Goal: Task Accomplishment & Management: Manage account settings

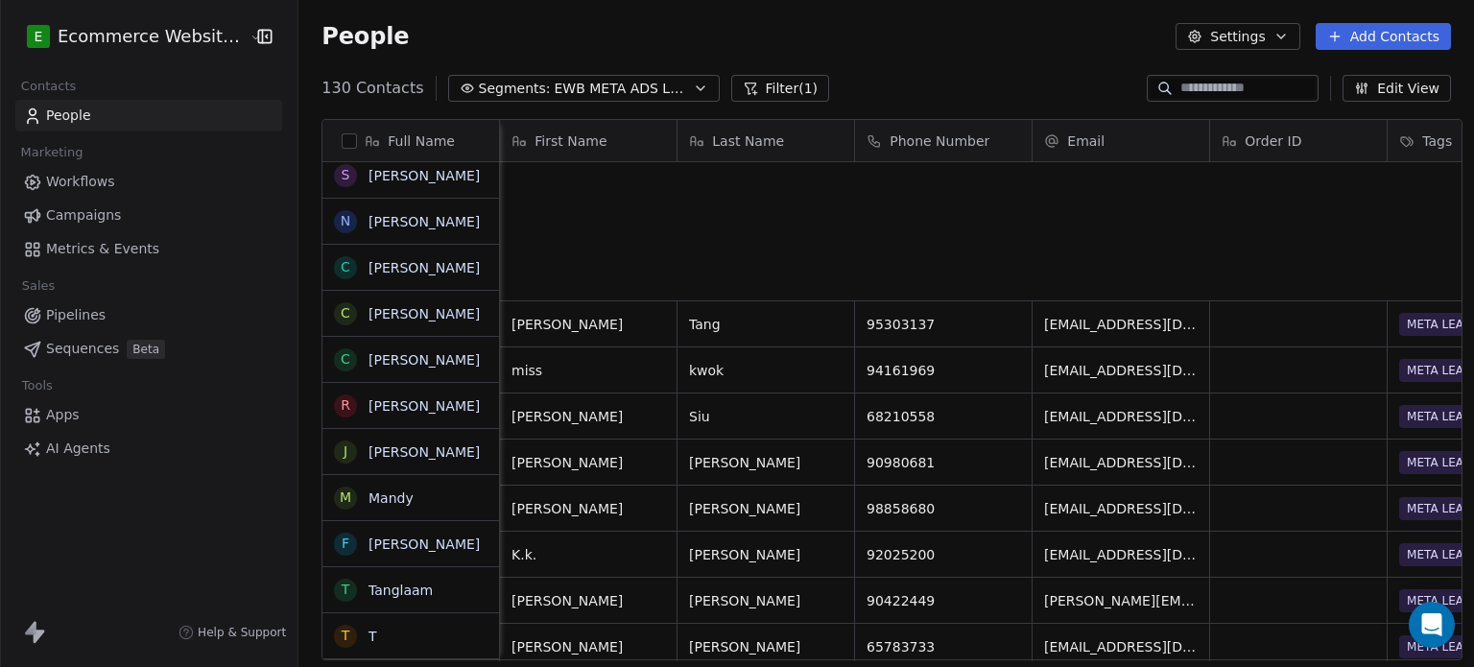
scroll to position [572, 1172]
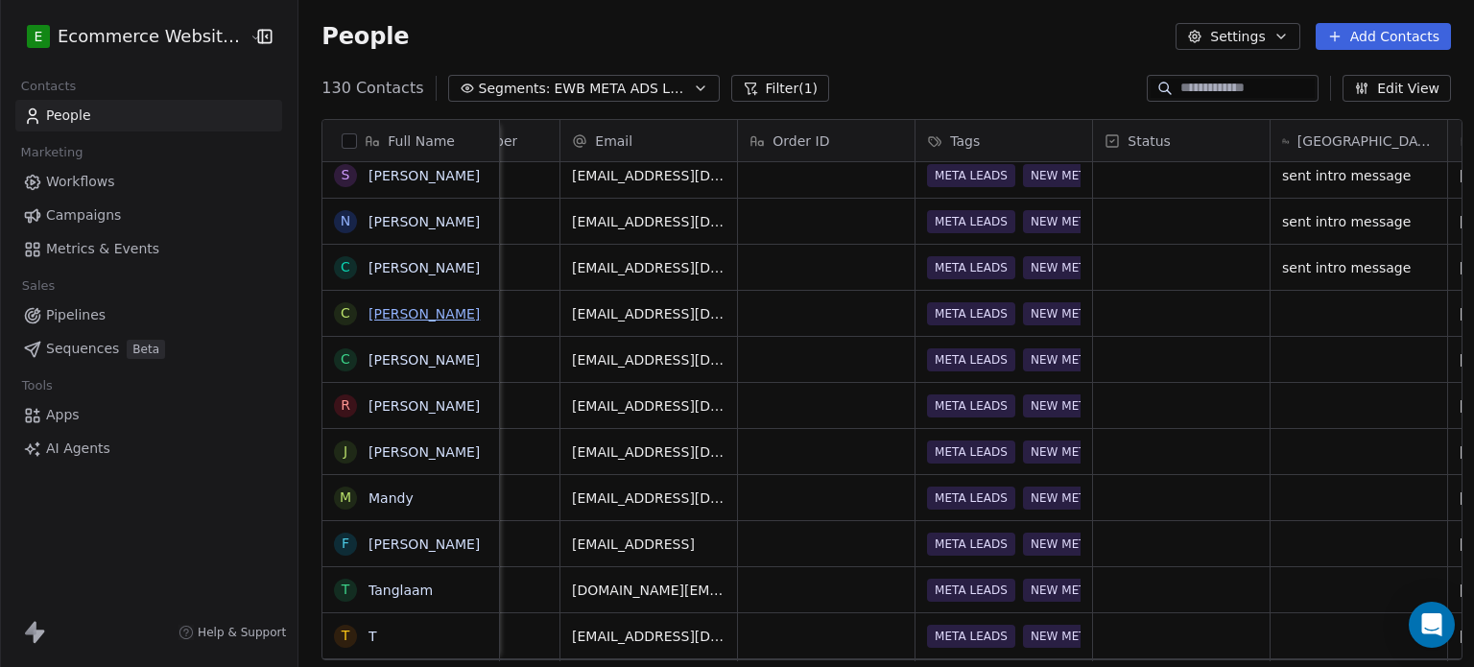
click at [412, 314] on link "[PERSON_NAME]" at bounding box center [424, 313] width 111 height 15
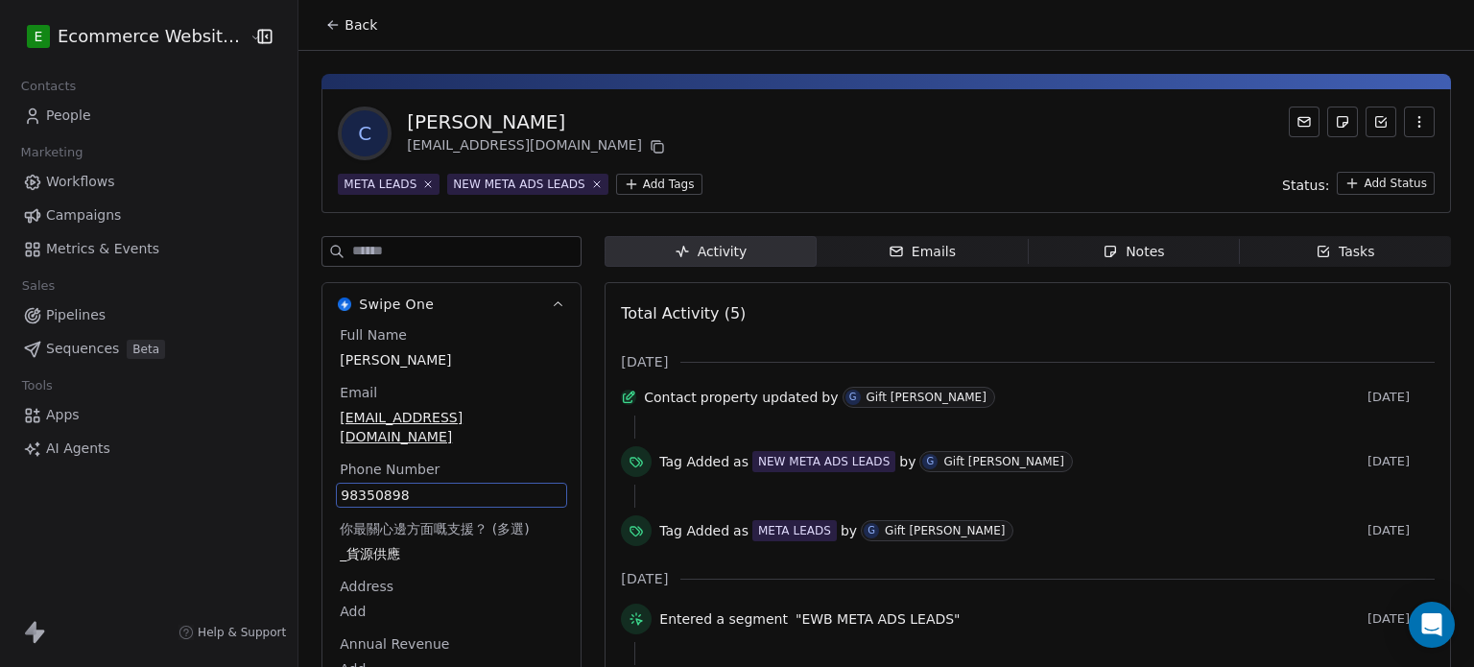
scroll to position [77, 0]
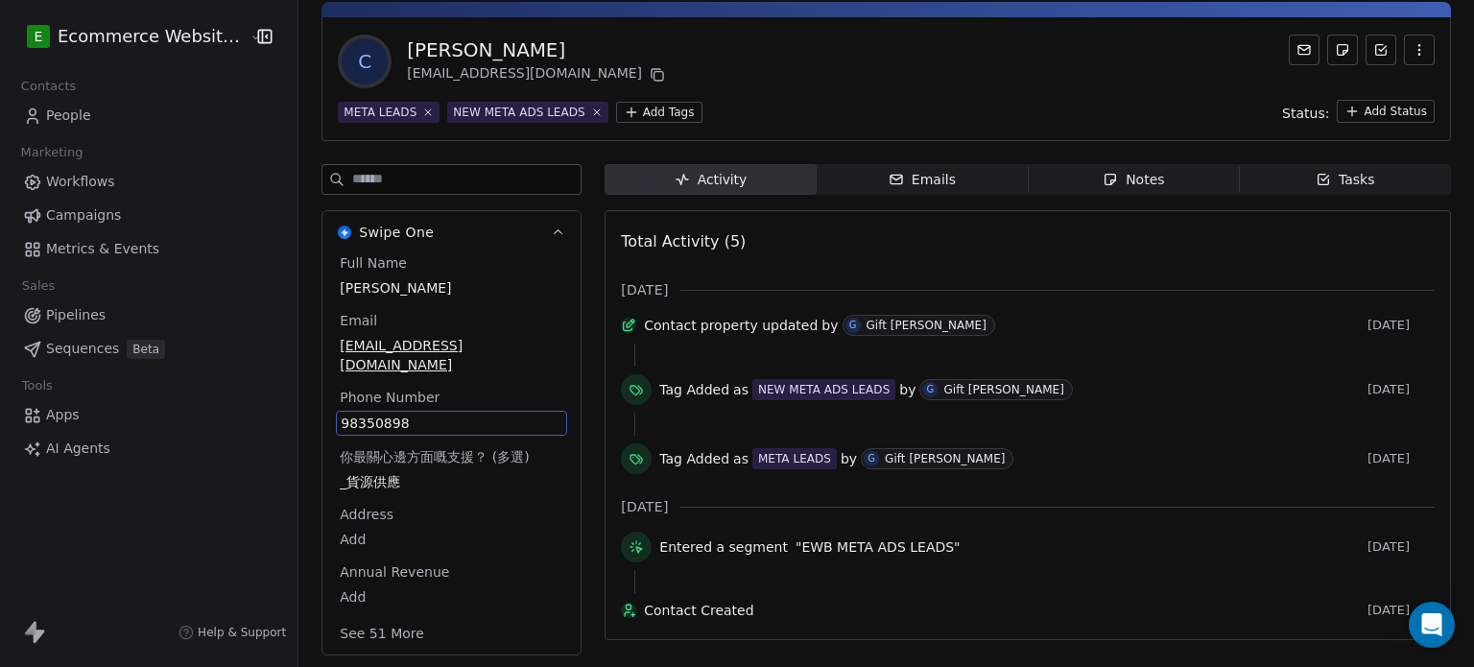
click at [464, 467] on div "Full Name [PERSON_NAME] Email [EMAIL_ADDRESS][DOMAIN_NAME] Phone Number [PHONE_…" at bounding box center [451, 450] width 231 height 394
click at [434, 414] on span "98350898" at bounding box center [452, 423] width 222 height 19
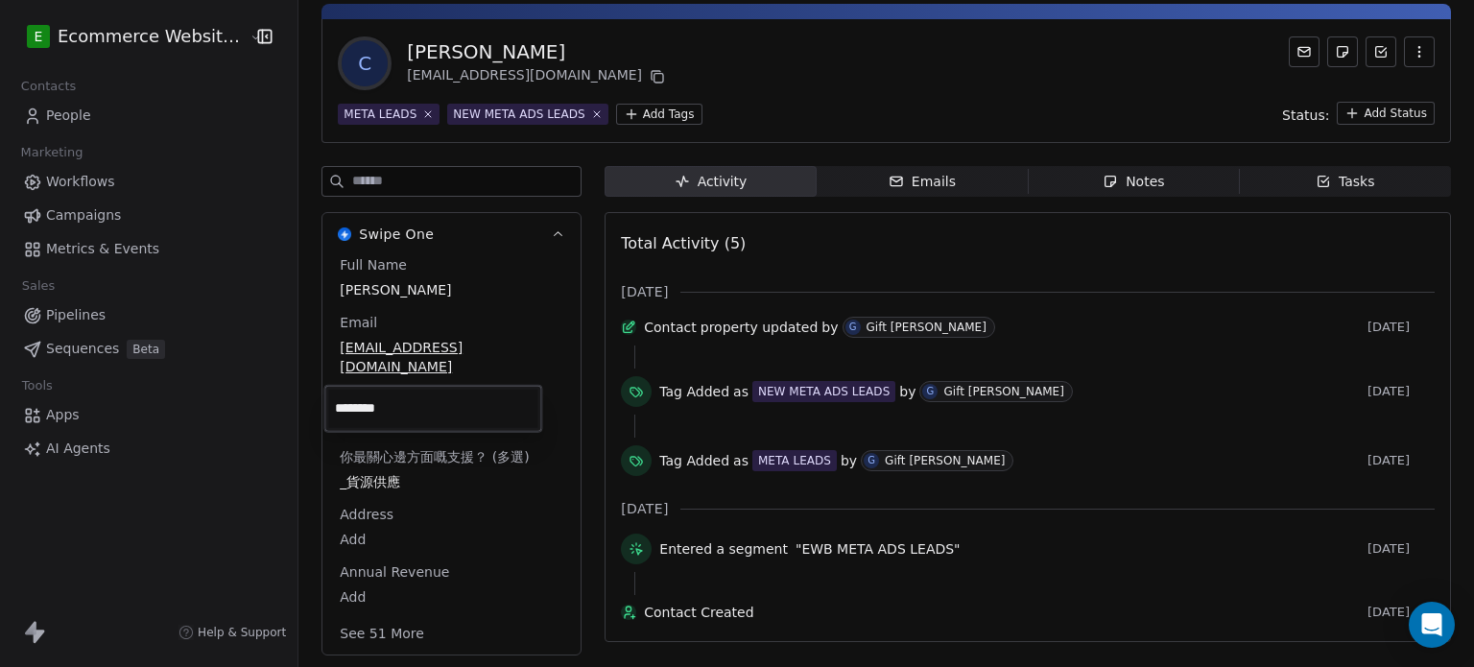
click at [776, 90] on html "E Ecommerce Website Builder Contacts People Marketing Workflows Campaigns Metri…" at bounding box center [737, 333] width 1474 height 667
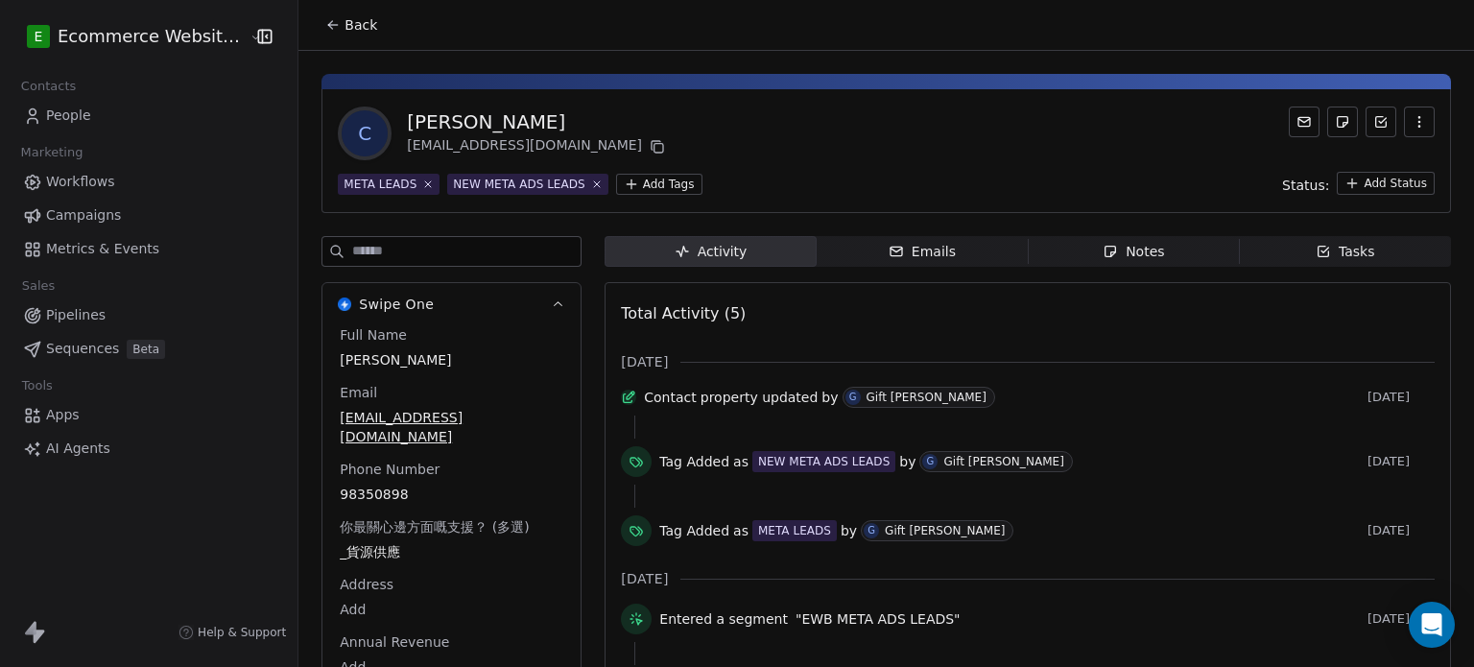
click at [326, 14] on button "Back" at bounding box center [351, 25] width 75 height 35
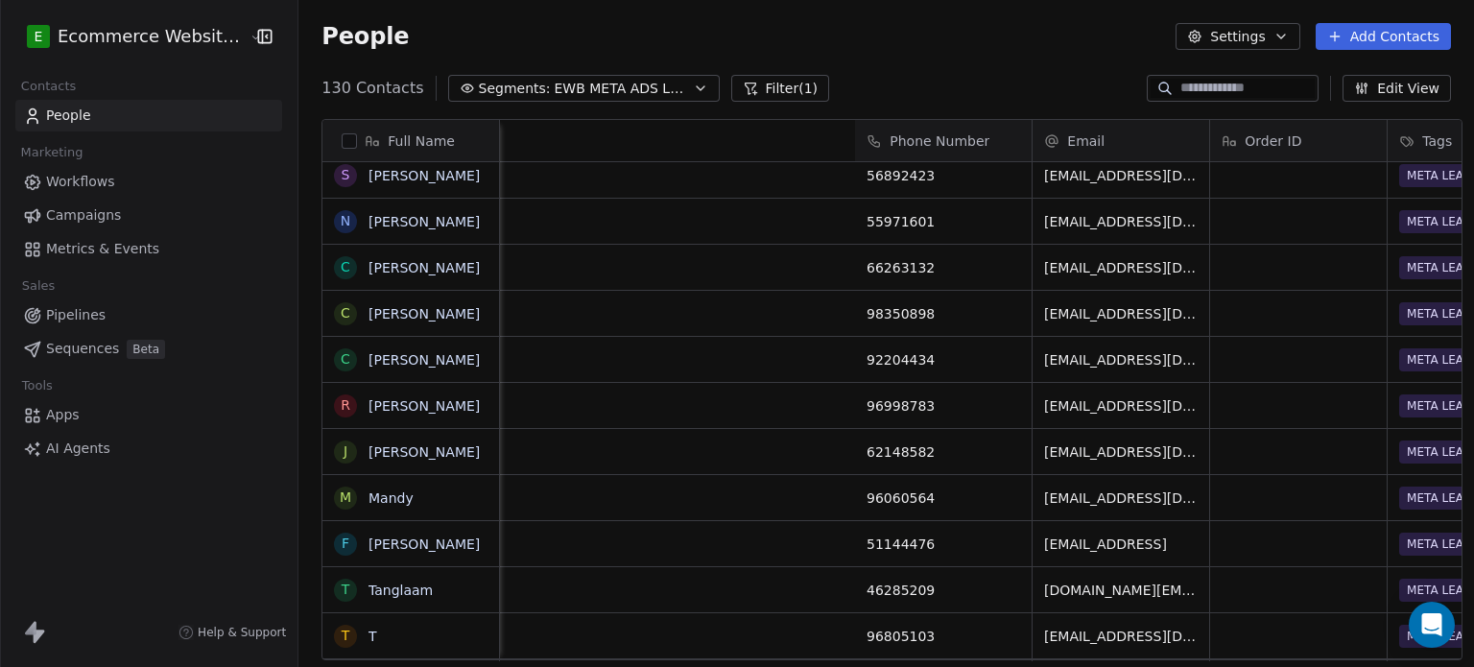
scroll to position [0, 1006]
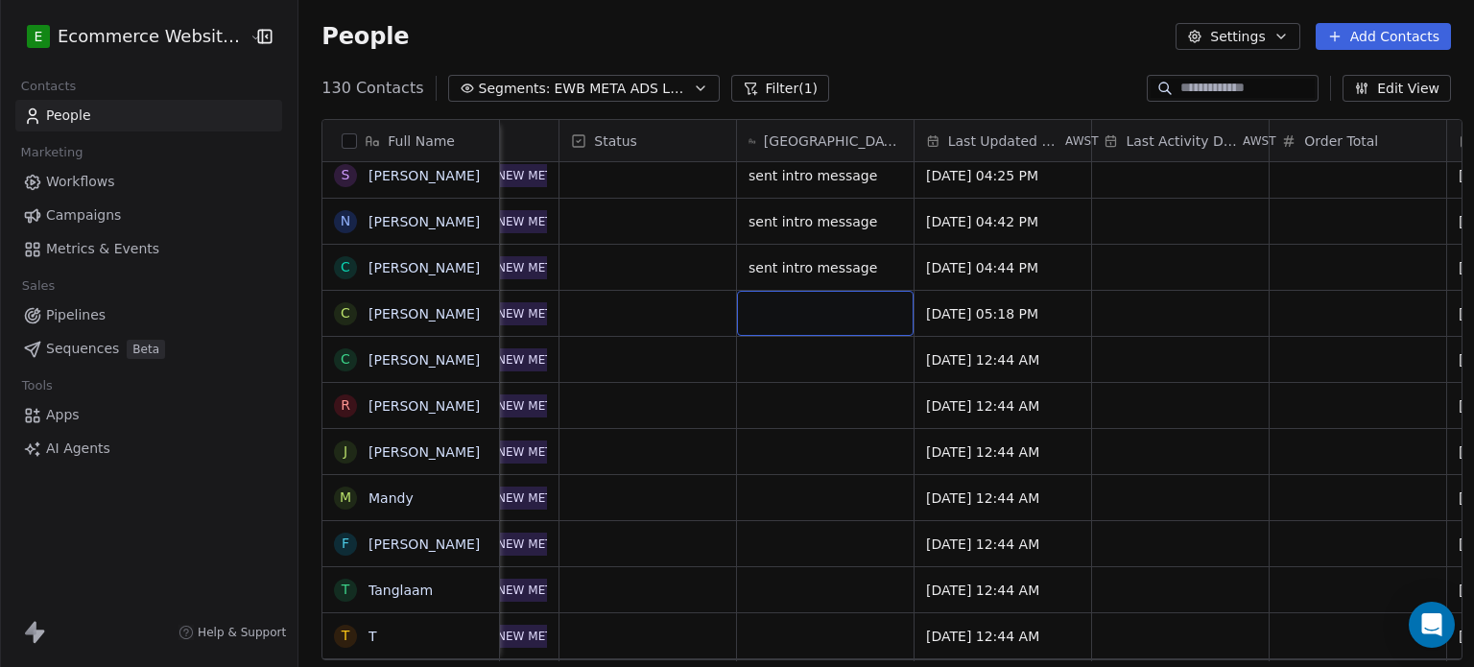
click at [764, 314] on div "grid" at bounding box center [825, 313] width 177 height 45
type textarea "**********"
click at [1181, 82] on input at bounding box center [1248, 88] width 134 height 19
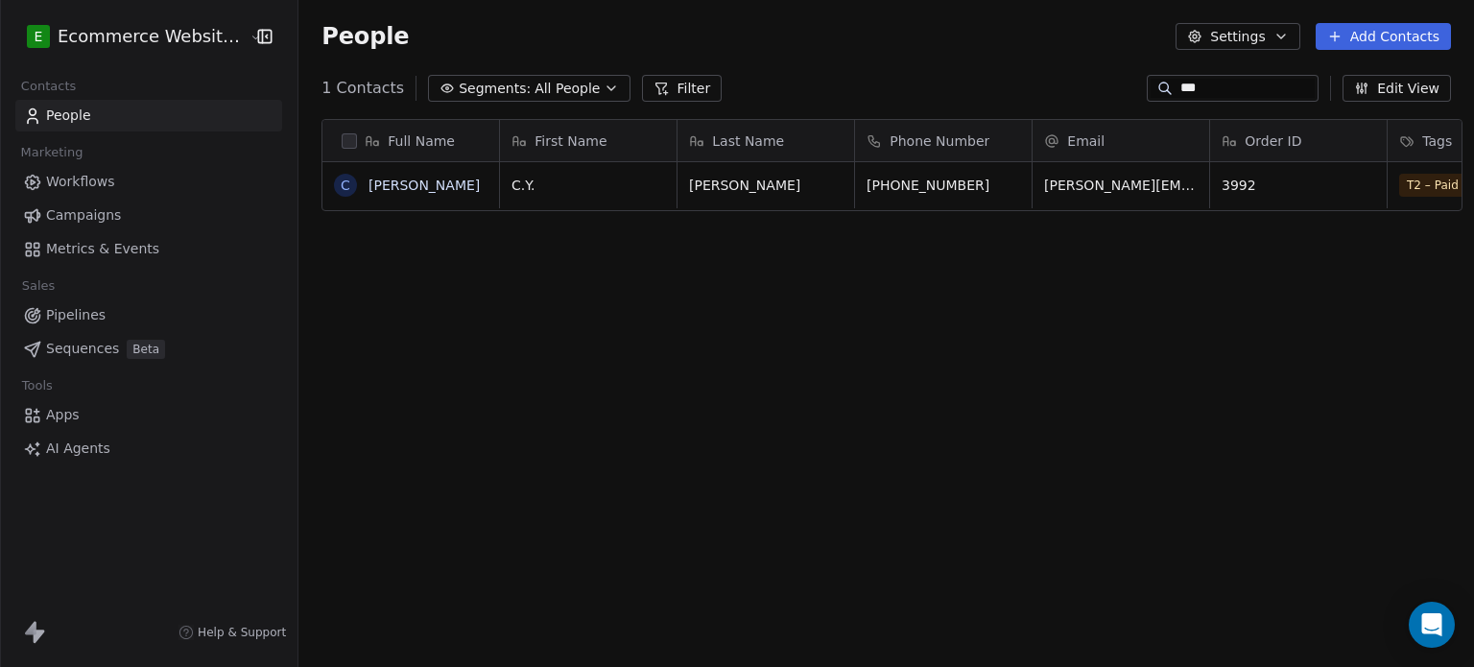
scroll to position [572, 1172]
type input "***"
click at [387, 187] on link "[PERSON_NAME]" at bounding box center [424, 185] width 111 height 15
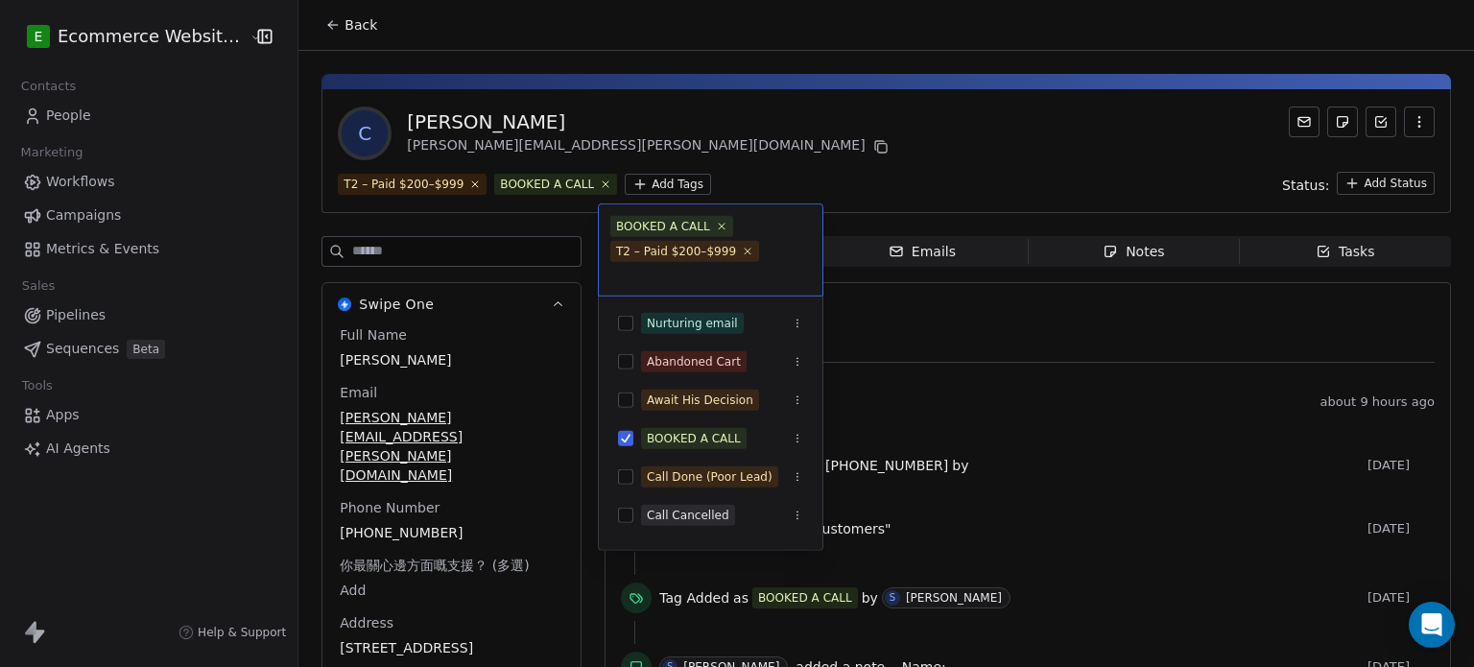
click at [656, 182] on html "E Ecommerce Website Builder Contacts People Marketing Workflows Campaigns Metri…" at bounding box center [737, 333] width 1474 height 667
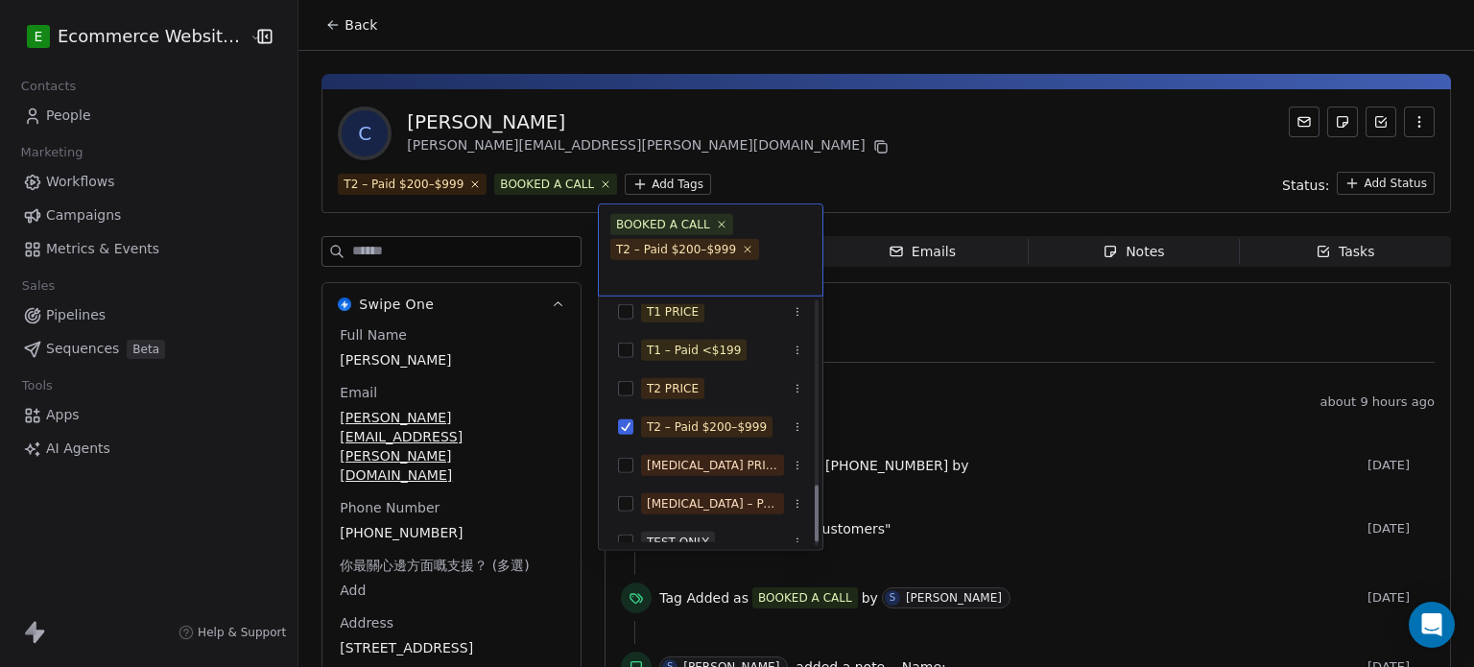
scroll to position [779, 0]
click at [728, 395] on div "T2 PRICE" at bounding box center [722, 388] width 162 height 21
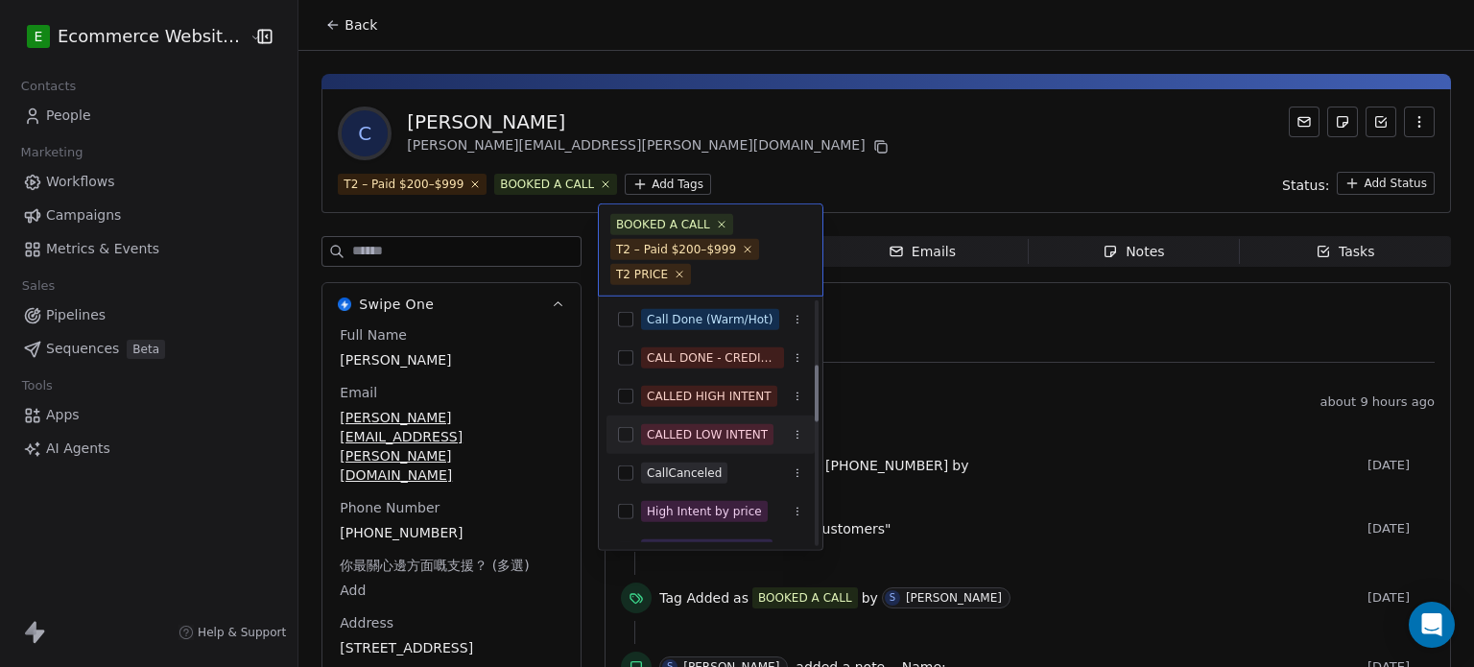
scroll to position [273, 0]
click at [703, 357] on div "CALL DONE - CREDIT PENDING" at bounding box center [712, 357] width 131 height 17
click at [704, 438] on div "CALLED LOW INTENT" at bounding box center [707, 434] width 121 height 17
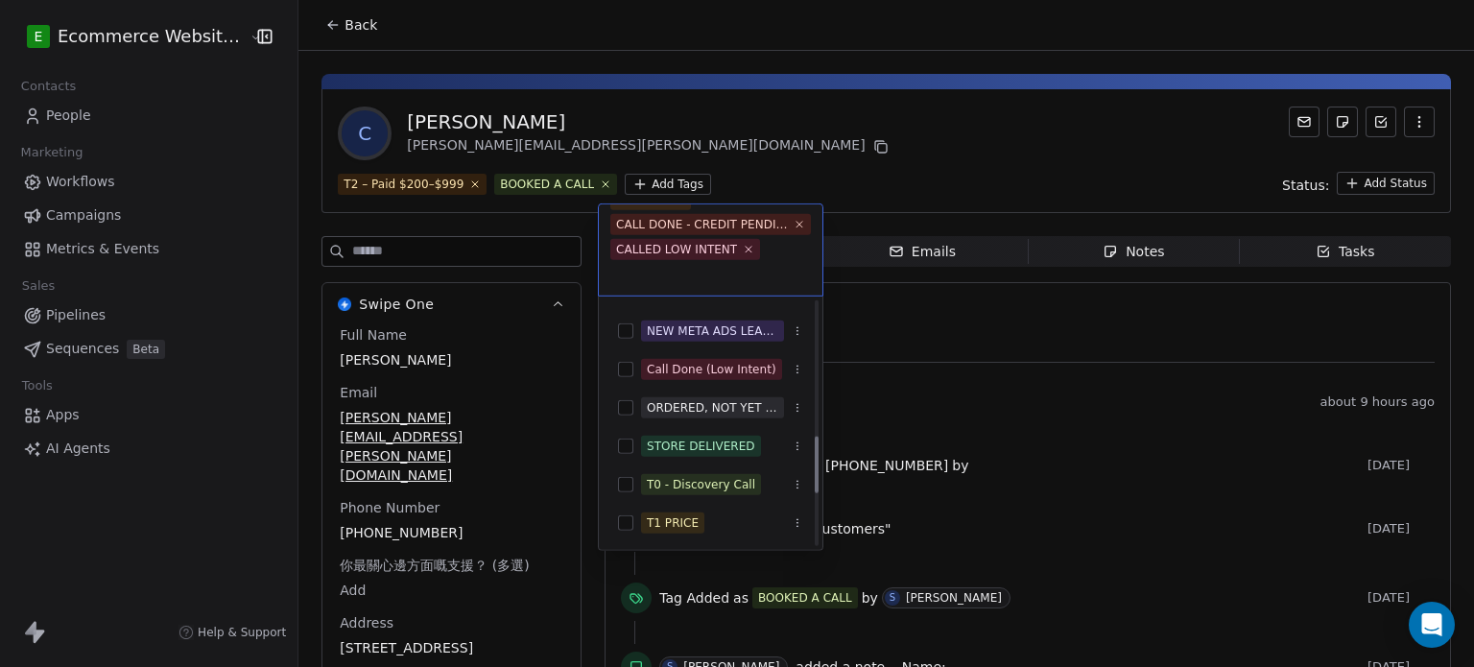
scroll to position [576, 0]
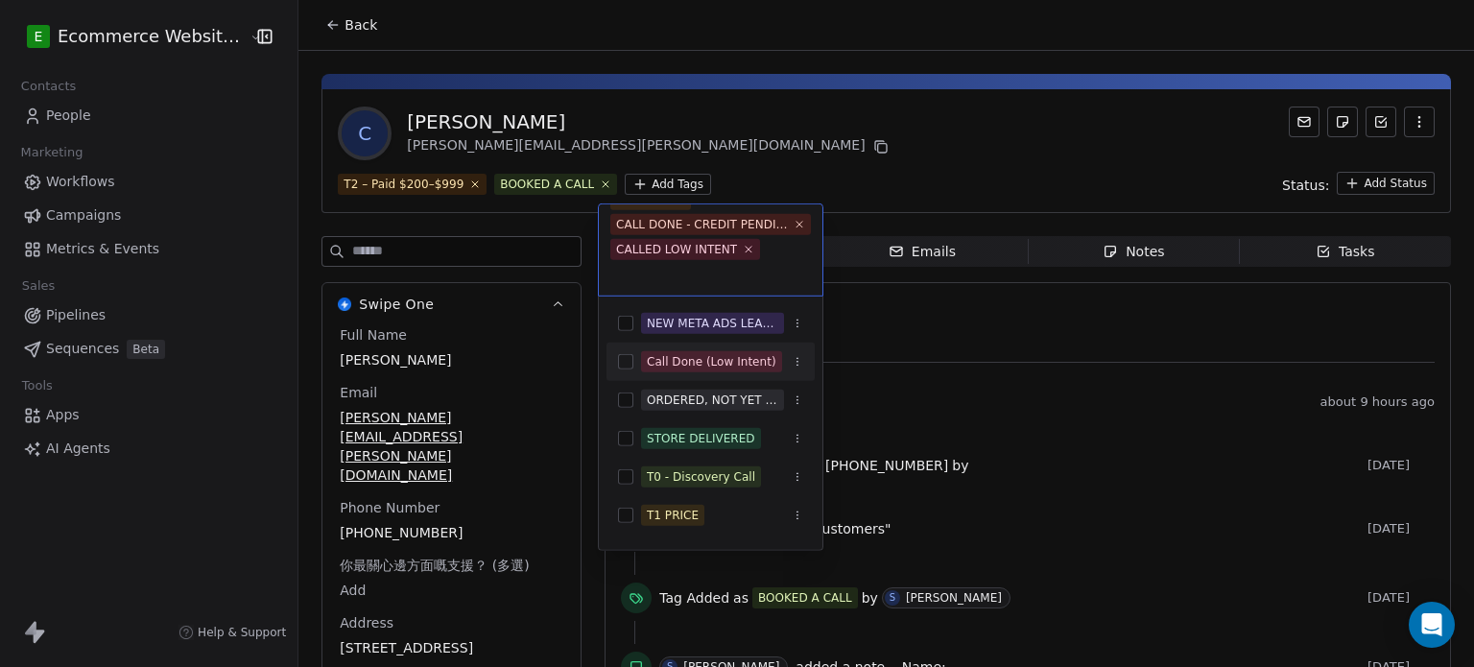
click at [688, 371] on span "Call Done (Low Intent)" at bounding box center [711, 361] width 141 height 21
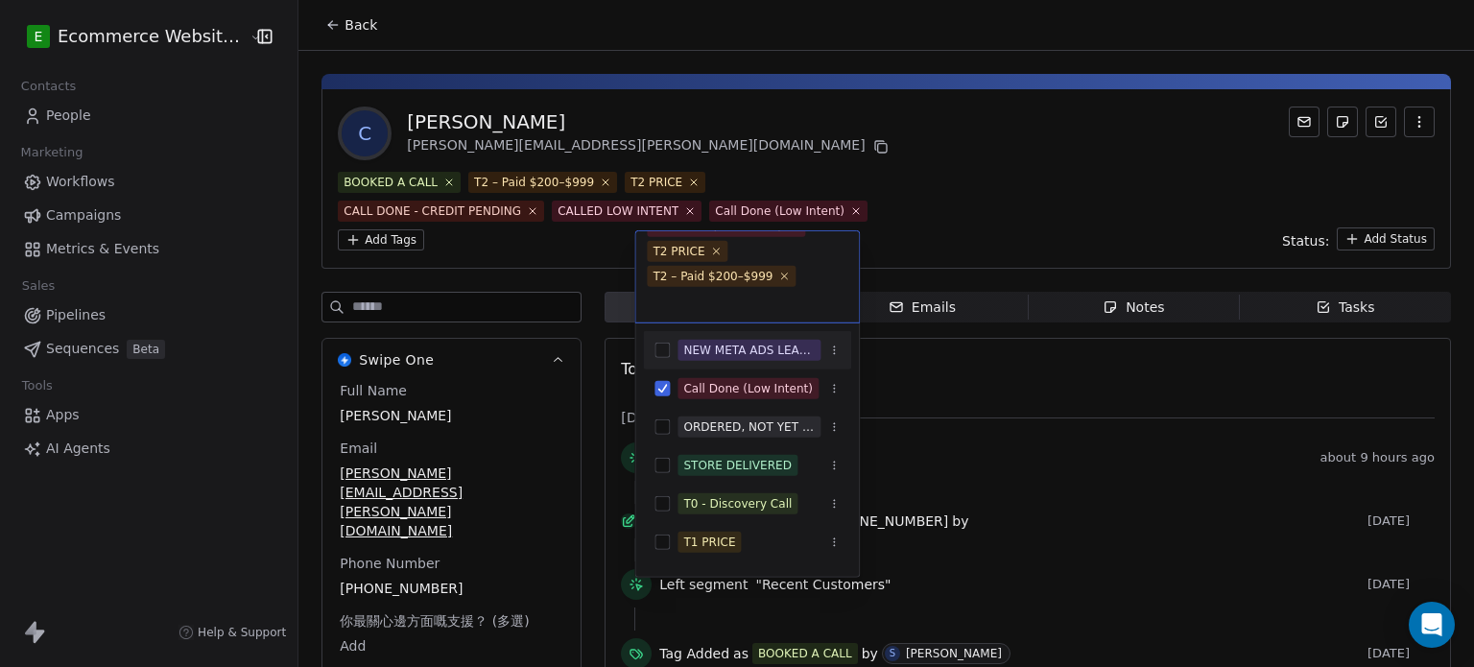
click at [996, 156] on html "E Ecommerce Website Builder Contacts People Marketing Workflows Campaigns Metri…" at bounding box center [737, 333] width 1474 height 667
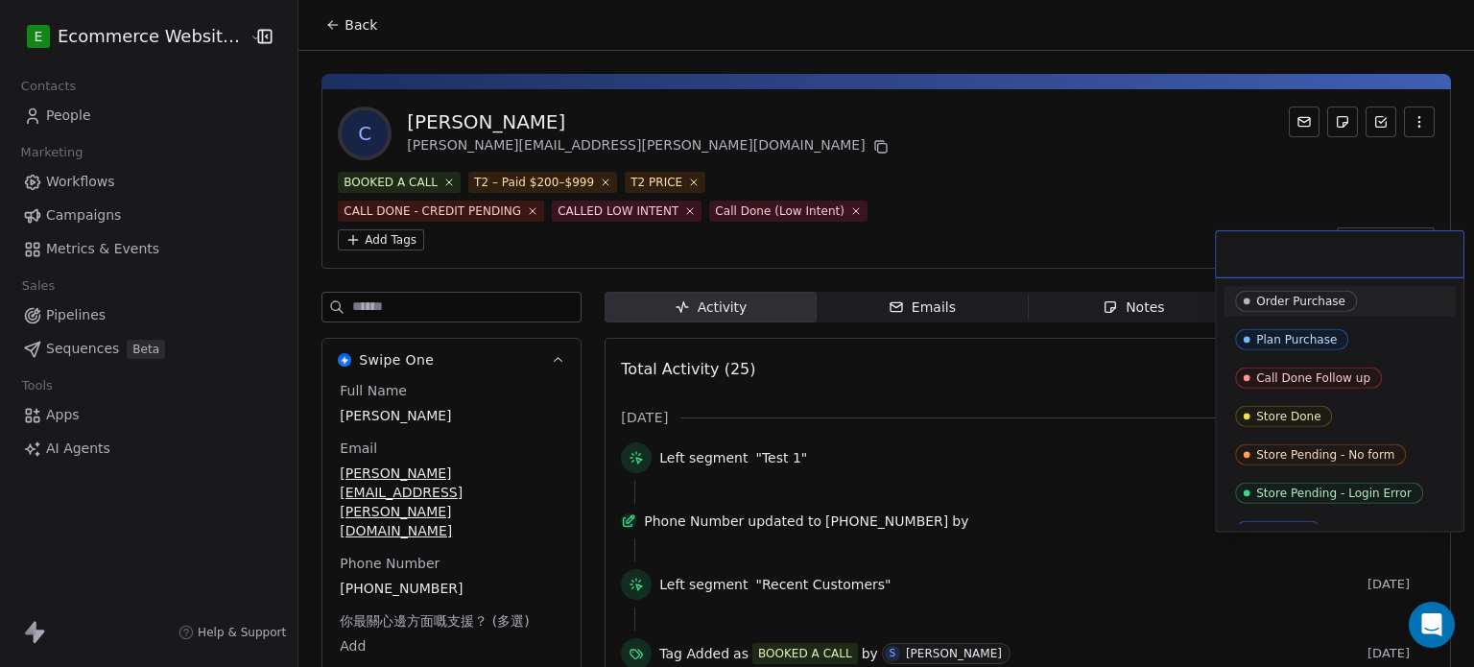
click at [1362, 214] on html "E Ecommerce Website Builder Contacts People Marketing Workflows Campaigns Metri…" at bounding box center [737, 333] width 1474 height 667
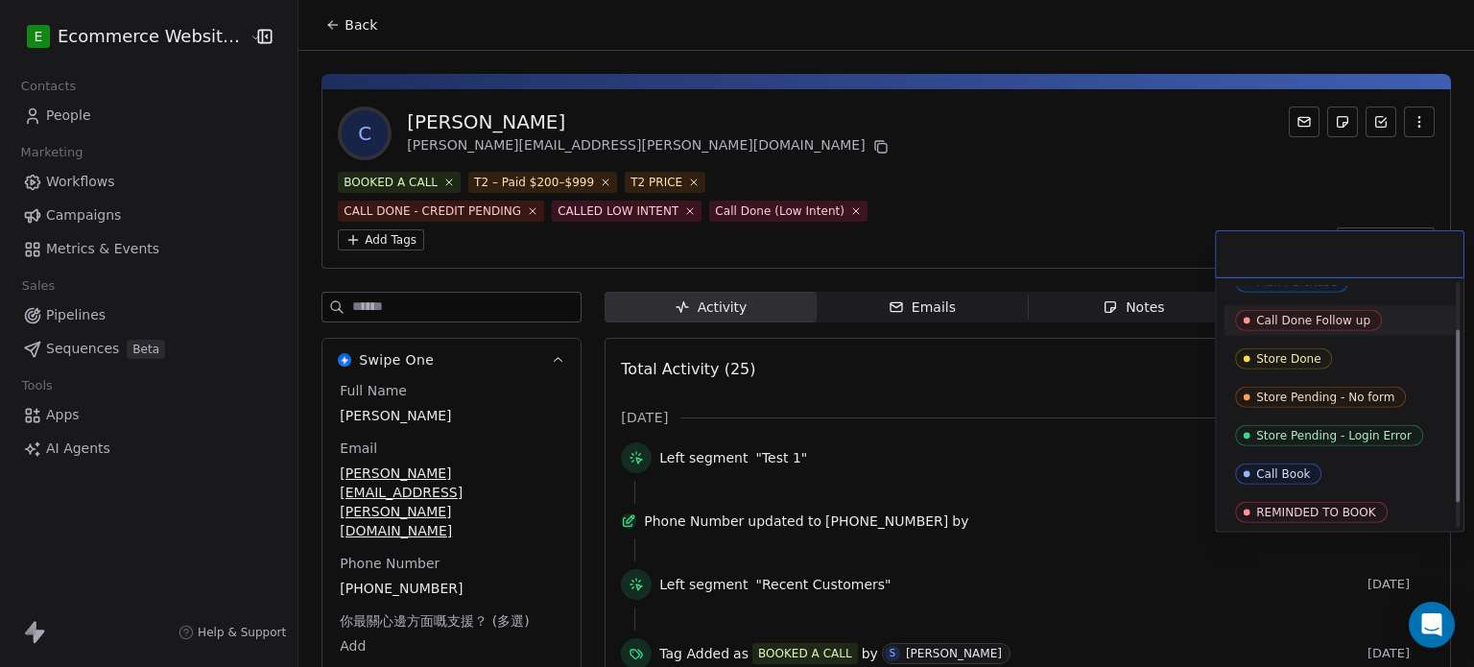
scroll to position [65, 0]
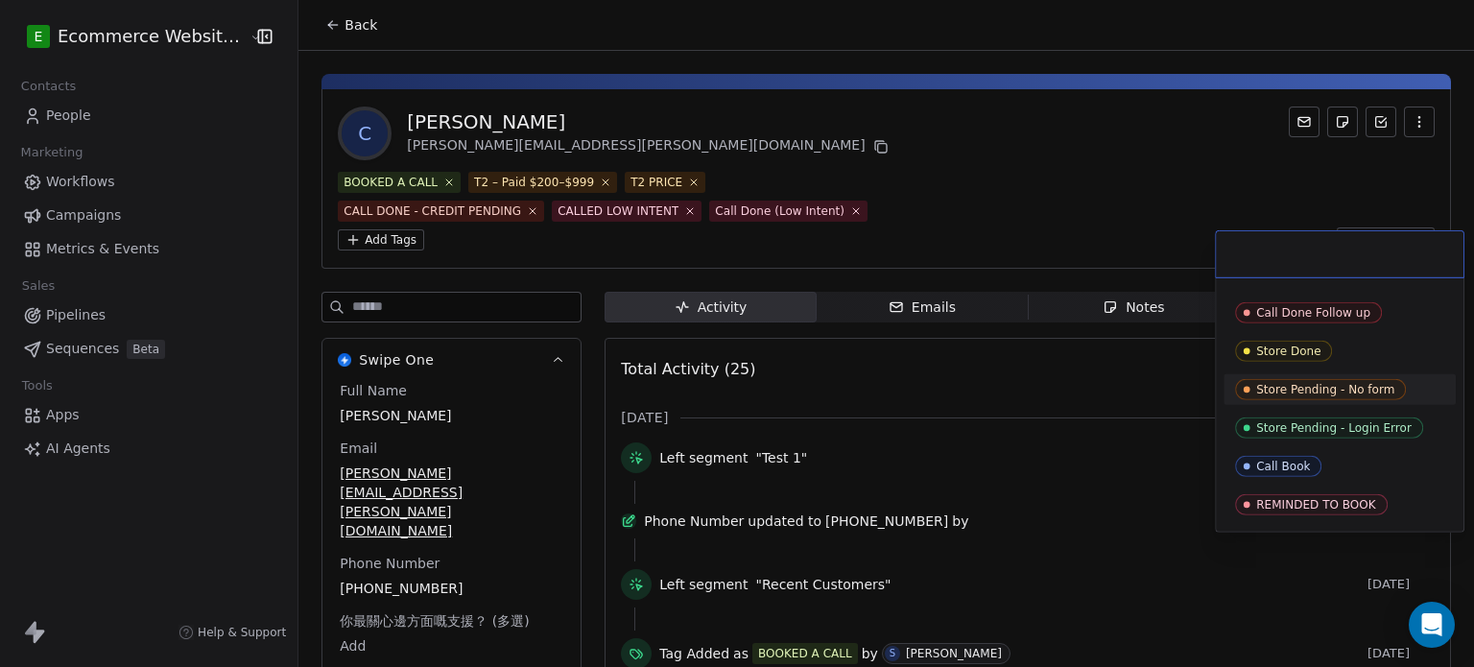
click at [1318, 387] on div "Store Pending - No form" at bounding box center [1325, 389] width 138 height 13
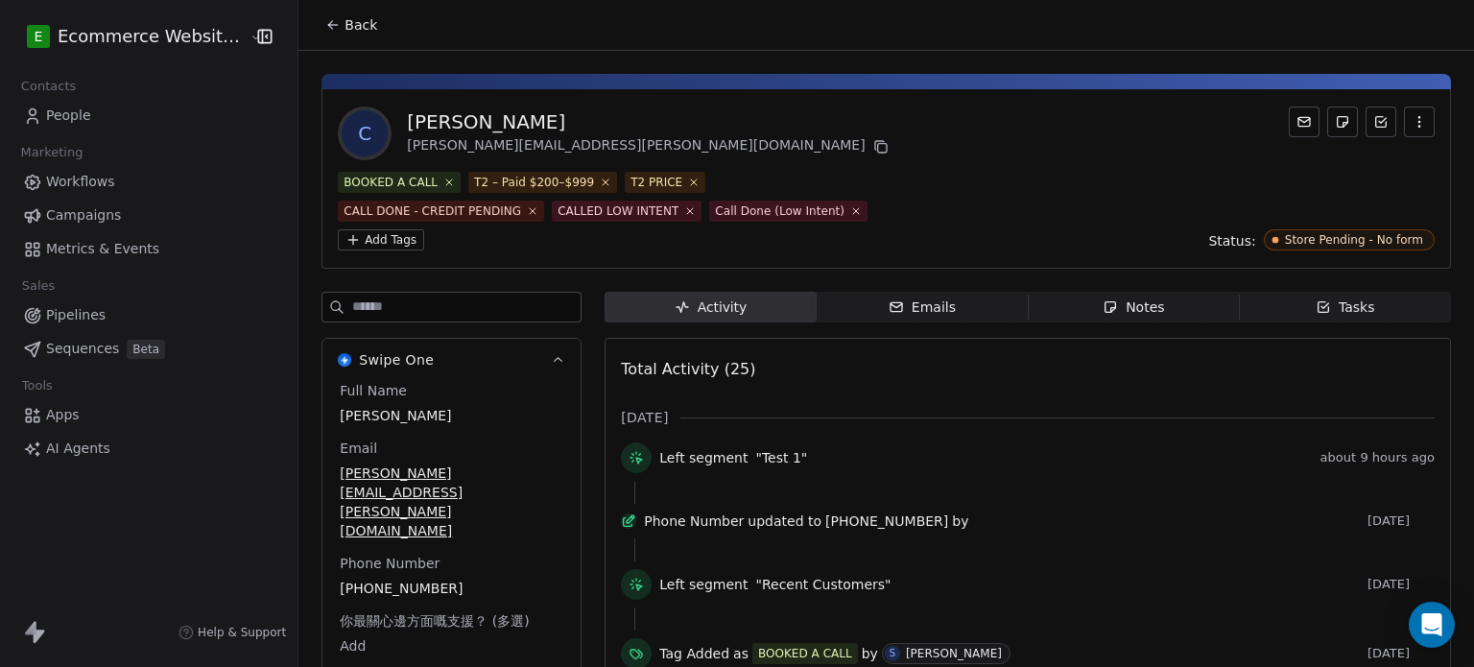
click at [1301, 292] on span "Tasks Tasks" at bounding box center [1345, 307] width 211 height 31
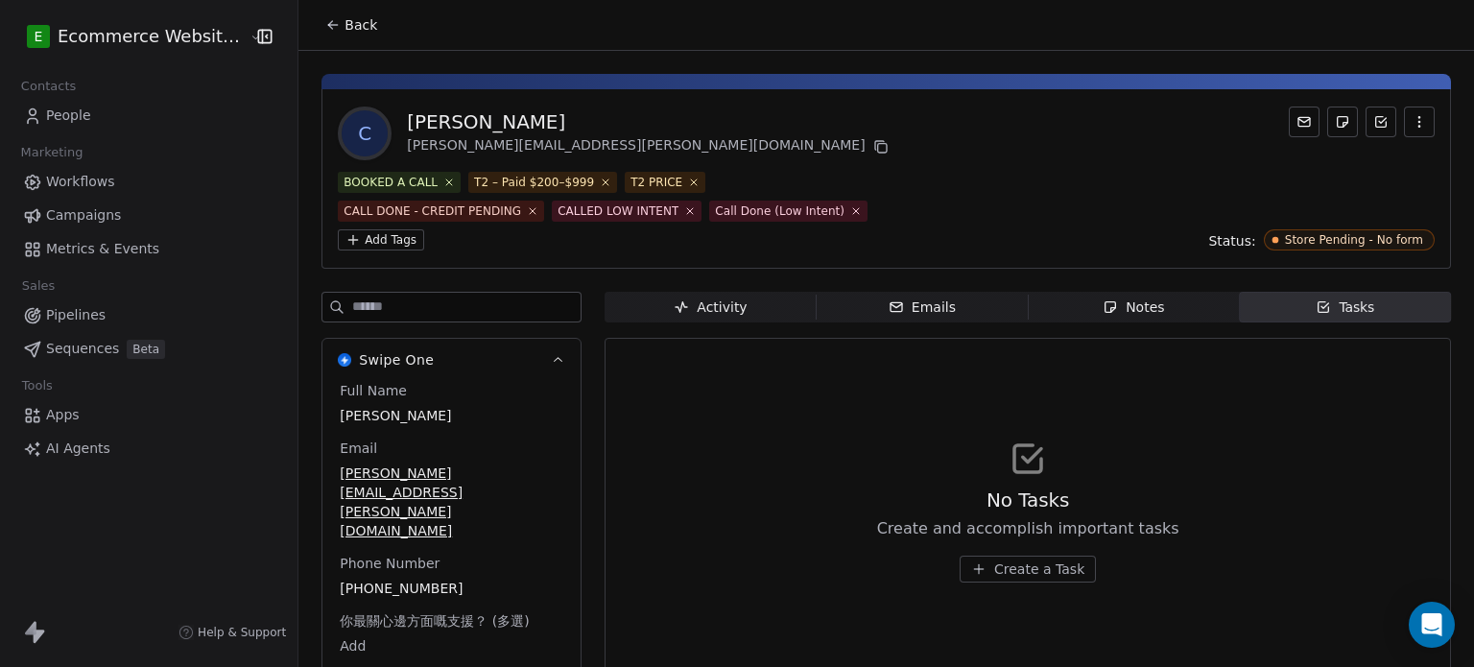
drag, startPoint x: 1149, startPoint y: 287, endPoint x: 1308, endPoint y: 268, distance: 160.5
click at [1308, 292] on div "Activity Activity Emails Emails Notes Notes Tasks Tasks" at bounding box center [1028, 307] width 847 height 31
click at [1316, 298] on div "Tasks" at bounding box center [1346, 308] width 60 height 20
click at [1059, 560] on span "Create a Task" at bounding box center [1039, 569] width 90 height 19
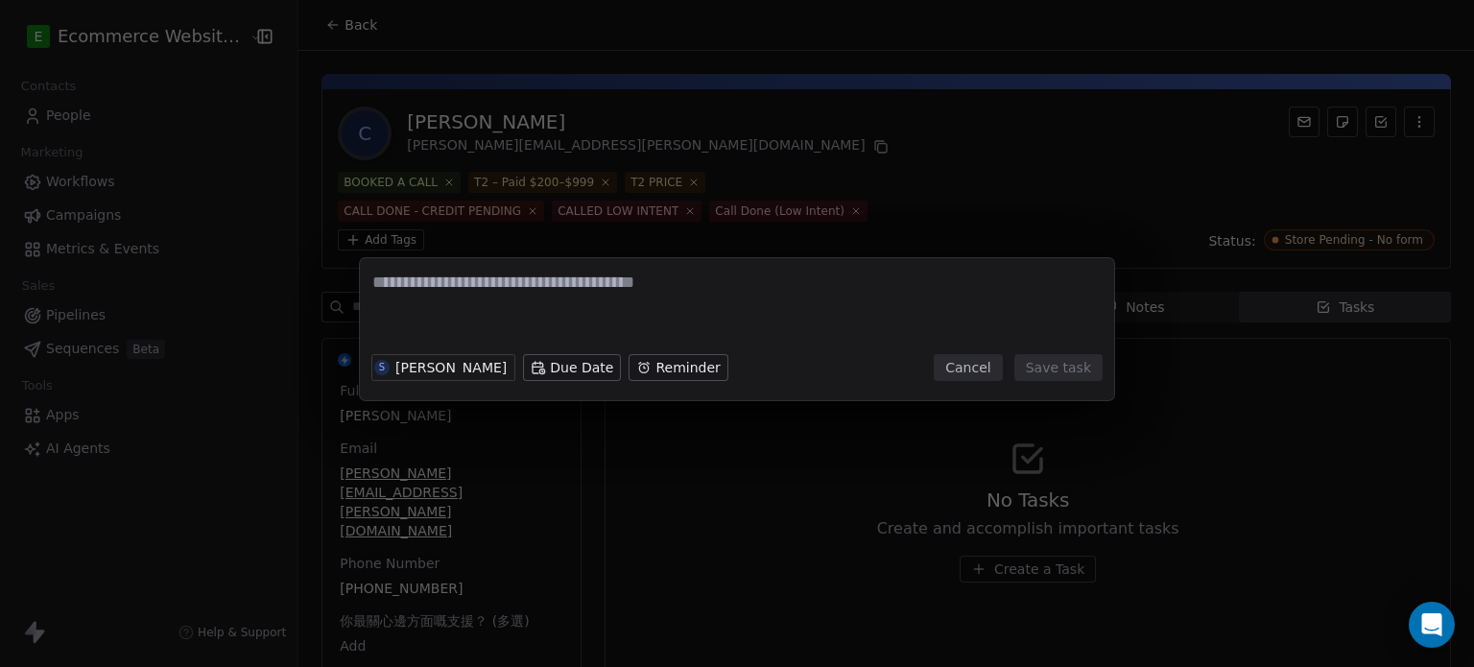
click at [427, 351] on div "S [PERSON_NAME] Due Date Reminder" at bounding box center [549, 367] width 357 height 42
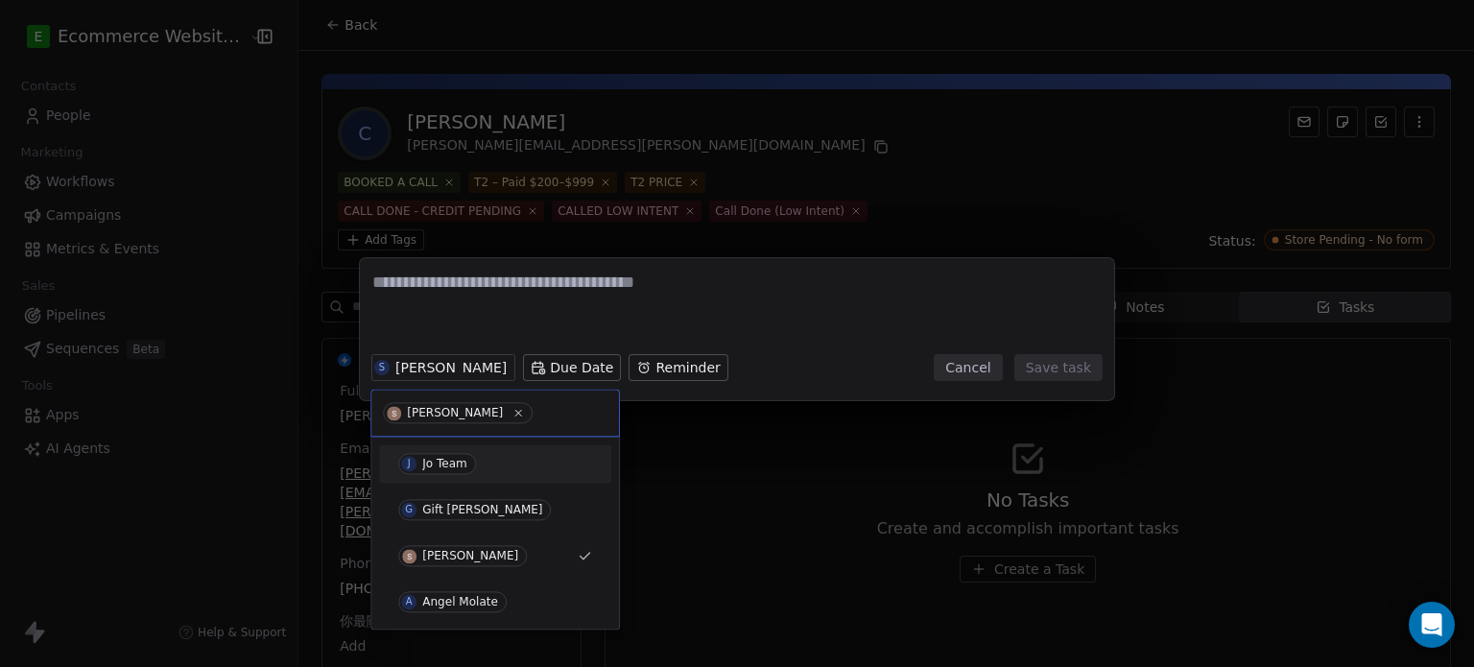
click at [463, 460] on div "Jo Team" at bounding box center [444, 463] width 45 height 13
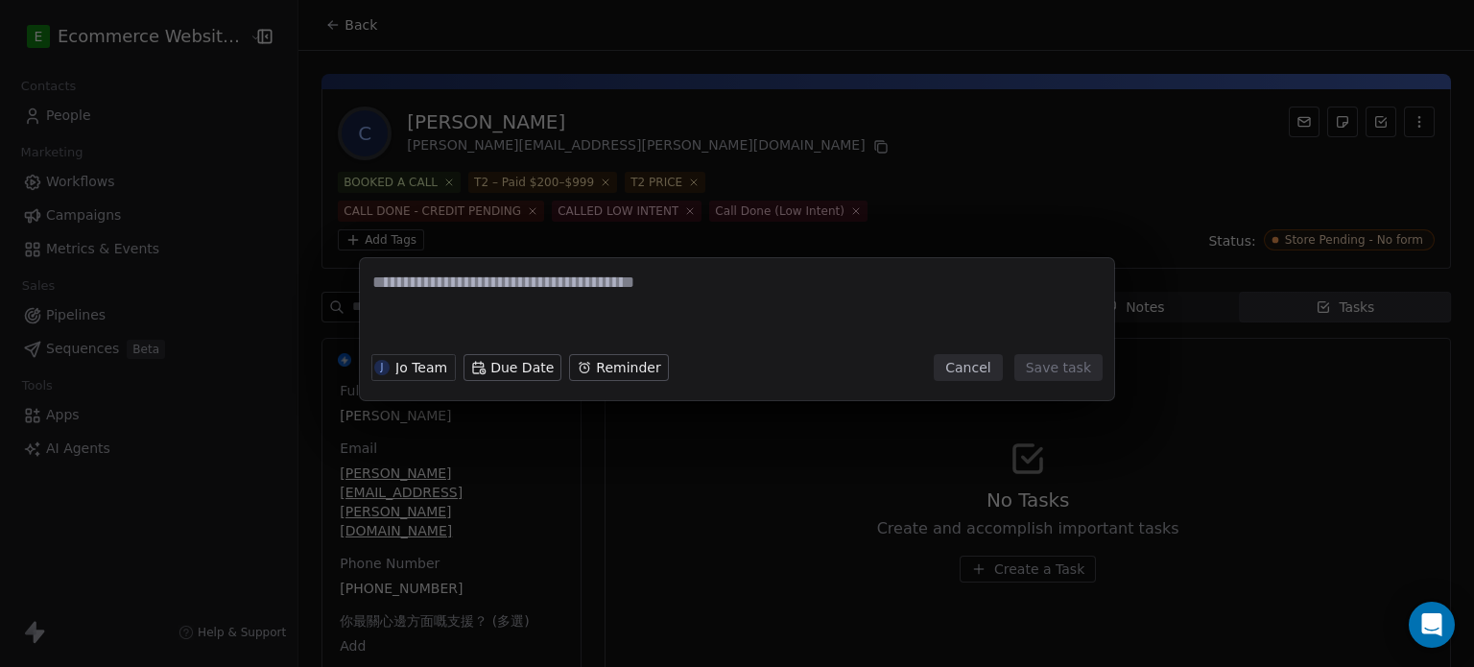
click at [467, 299] on textarea at bounding box center [736, 308] width 729 height 75
type textarea "**********"
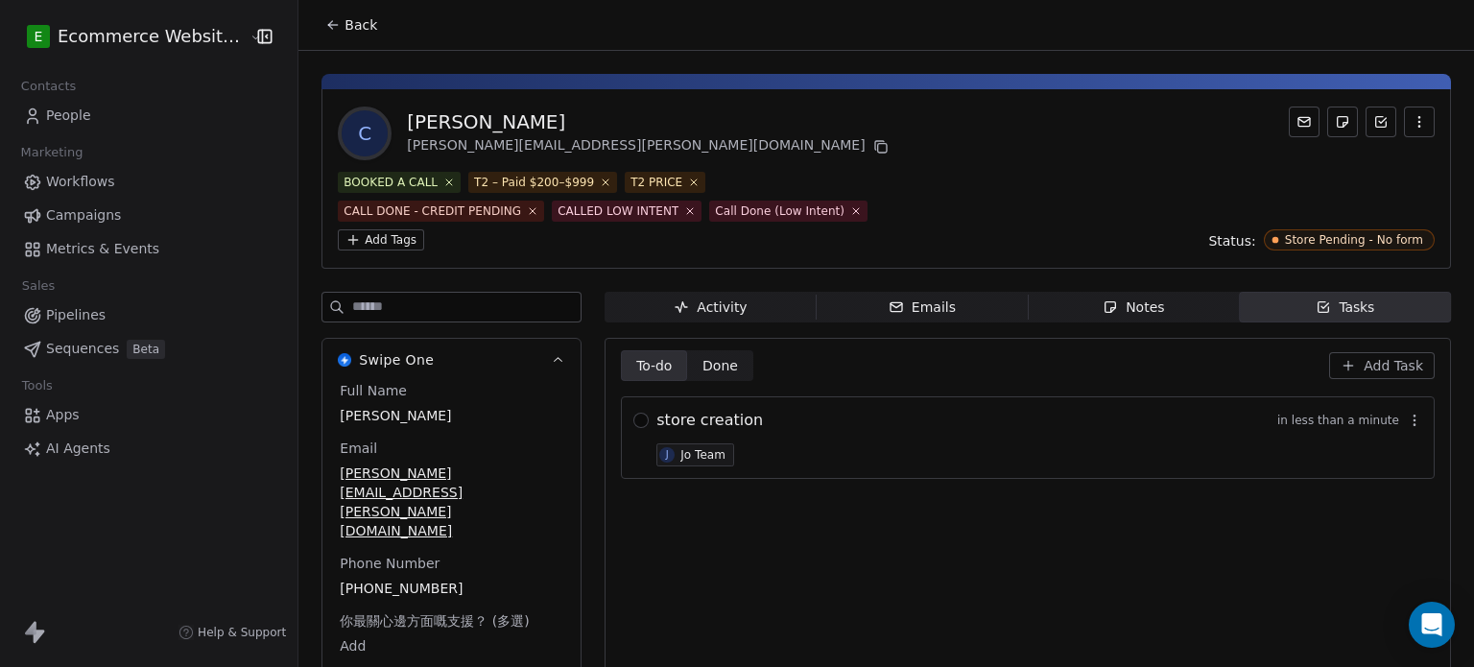
click at [315, 35] on button "Back" at bounding box center [351, 25] width 75 height 35
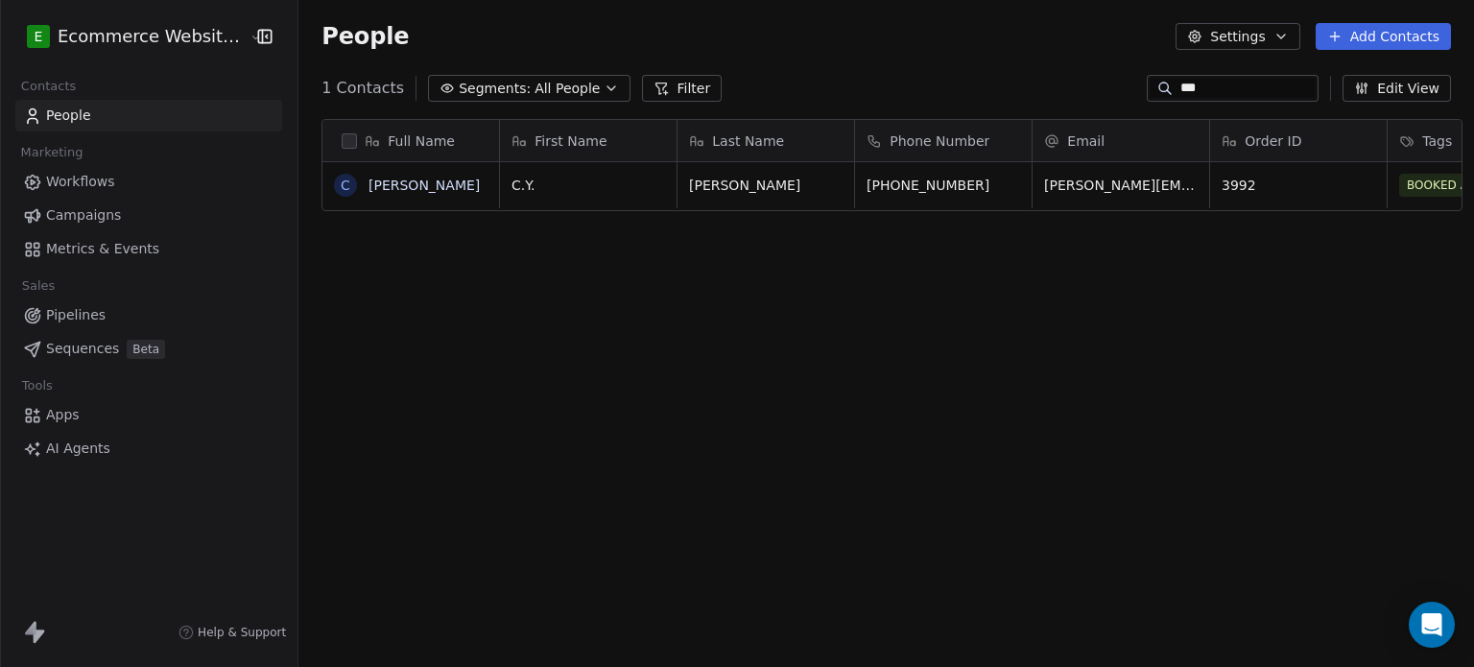
scroll to position [572, 1172]
drag, startPoint x: 1249, startPoint y: 86, endPoint x: 1122, endPoint y: 72, distance: 127.5
click at [1122, 72] on section "People Settings Add Contacts 1 Contacts Segments: All People Filter *** Edit Vi…" at bounding box center [887, 333] width 1176 height 667
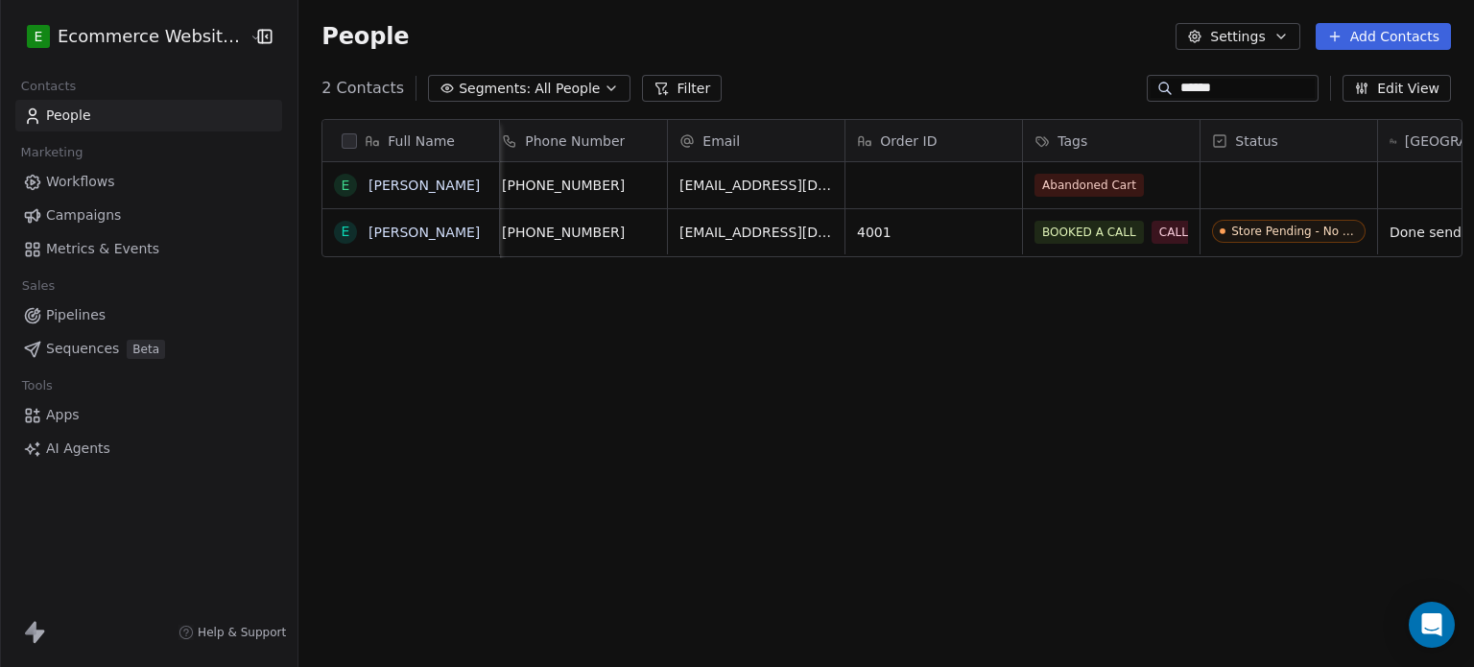
scroll to position [0, 367]
type input "******"
click at [399, 232] on link "[PERSON_NAME]" at bounding box center [424, 232] width 111 height 15
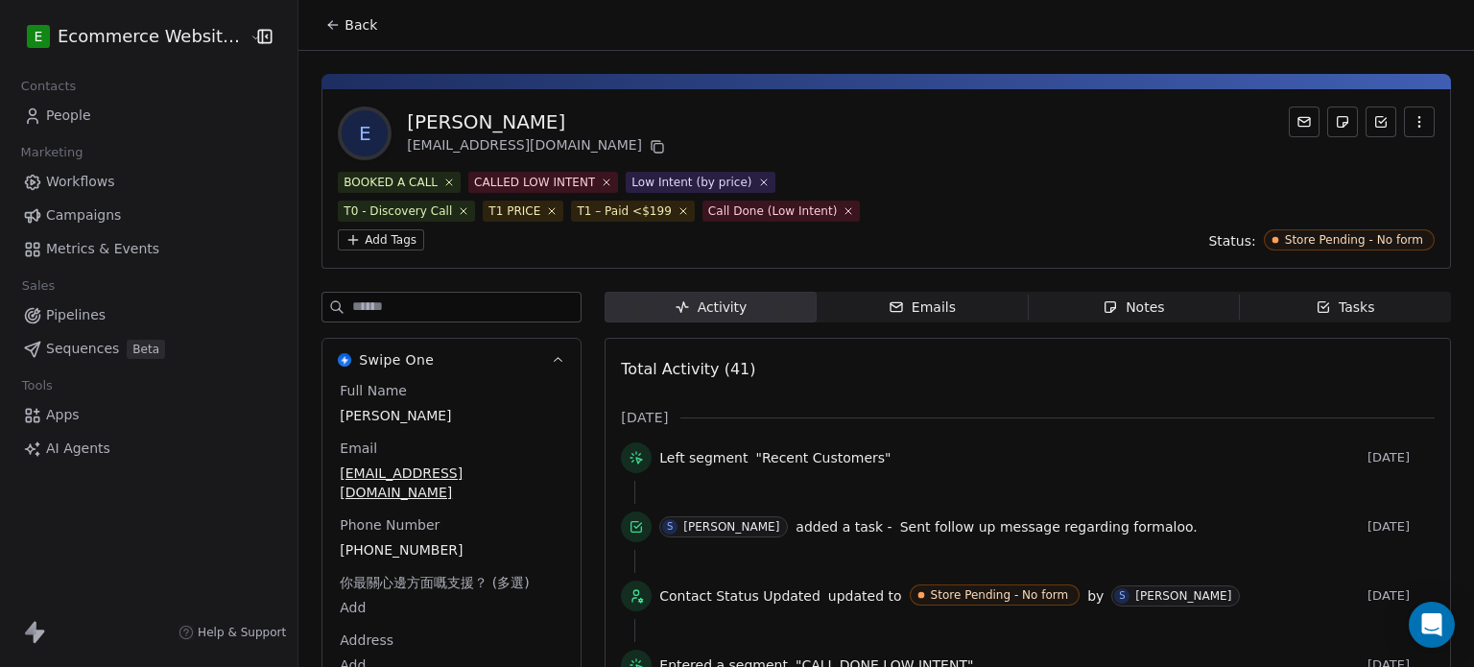
click at [1290, 292] on span "Tasks Tasks" at bounding box center [1345, 307] width 211 height 31
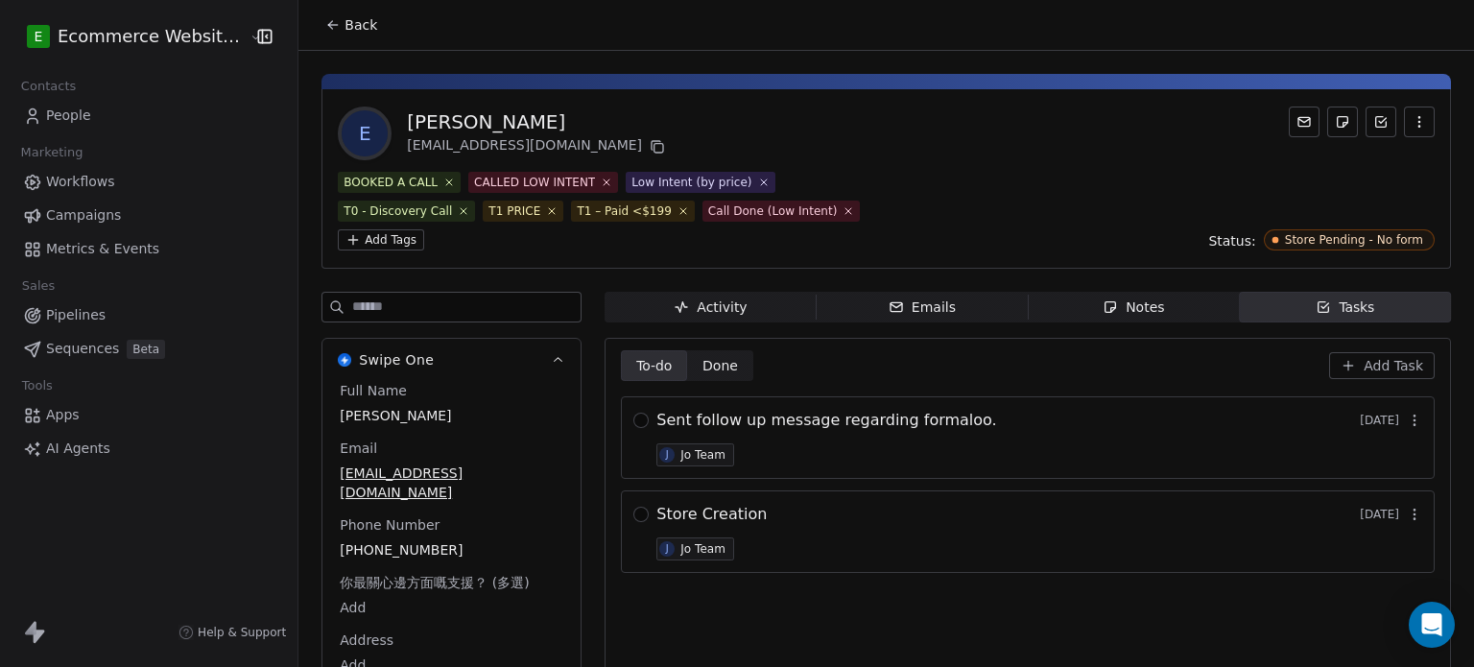
scroll to position [97, 0]
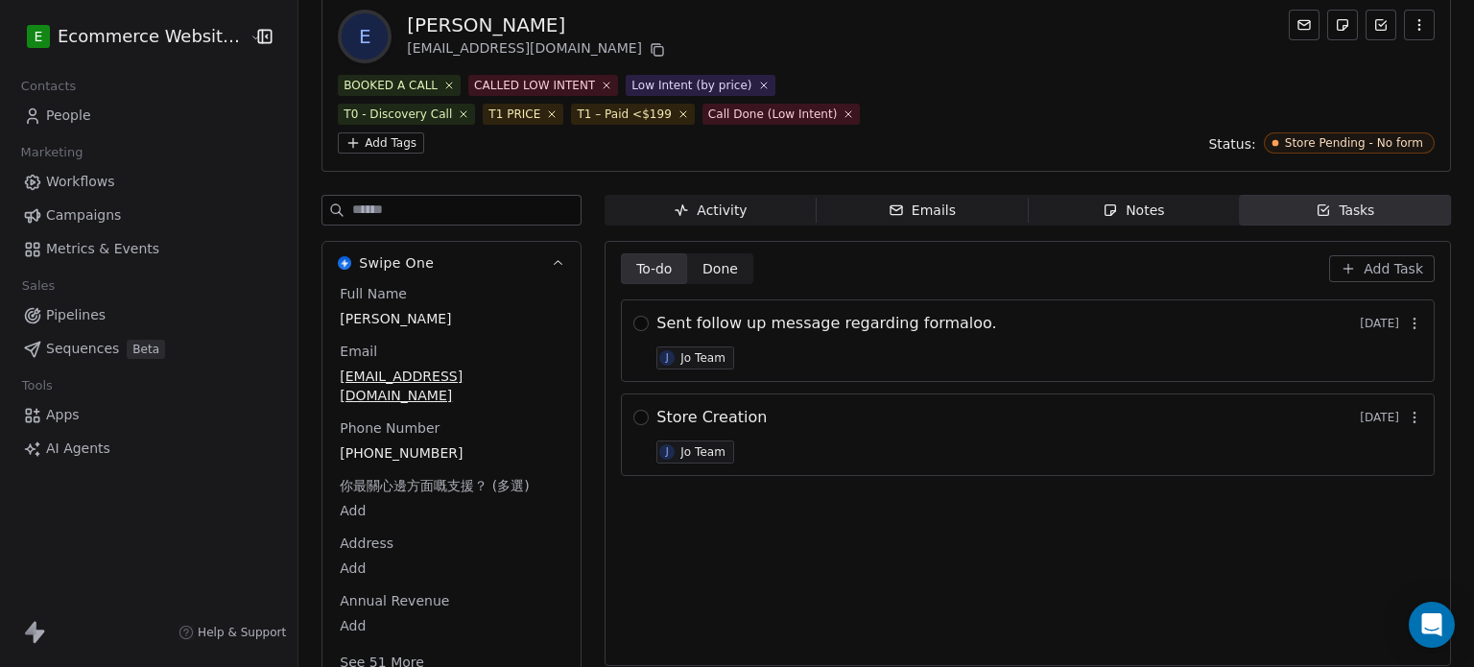
click at [387, 459] on div "Full Name [PERSON_NAME] [EMAIL_ADDRESS][DOMAIN_NAME] Phone Number [PHONE_NUMBER…" at bounding box center [451, 480] width 231 height 392
click at [433, 368] on span "[EMAIL_ADDRESS][DOMAIN_NAME]" at bounding box center [452, 387] width 222 height 38
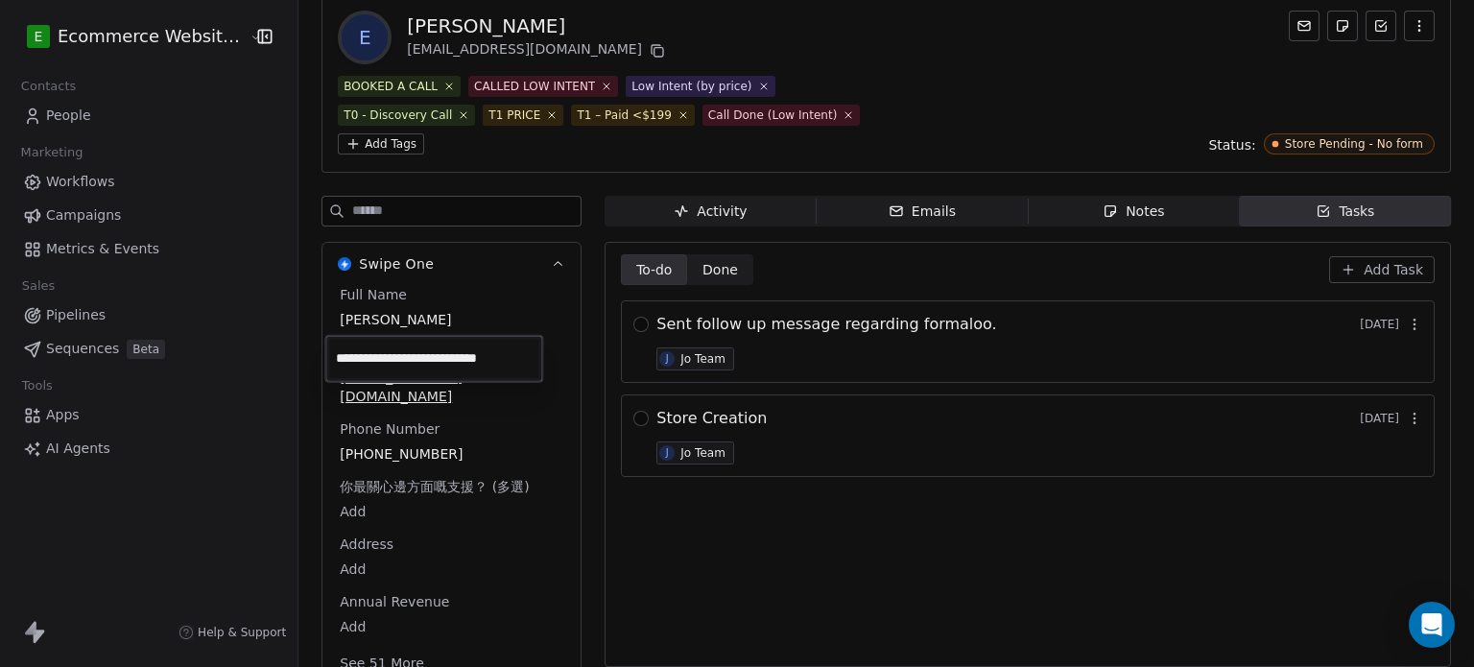
click at [627, 296] on html "**********" at bounding box center [737, 333] width 1474 height 667
click at [633, 317] on button "button" at bounding box center [640, 324] width 15 height 15
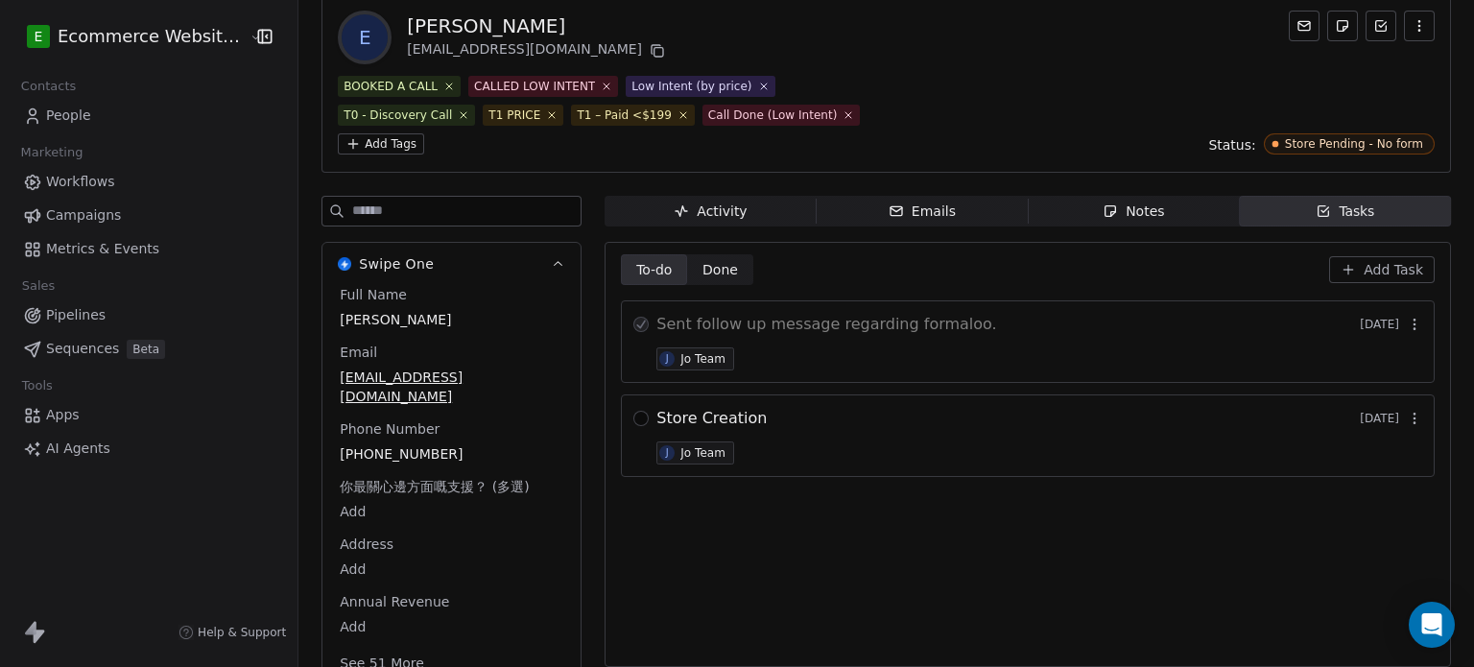
scroll to position [0, 0]
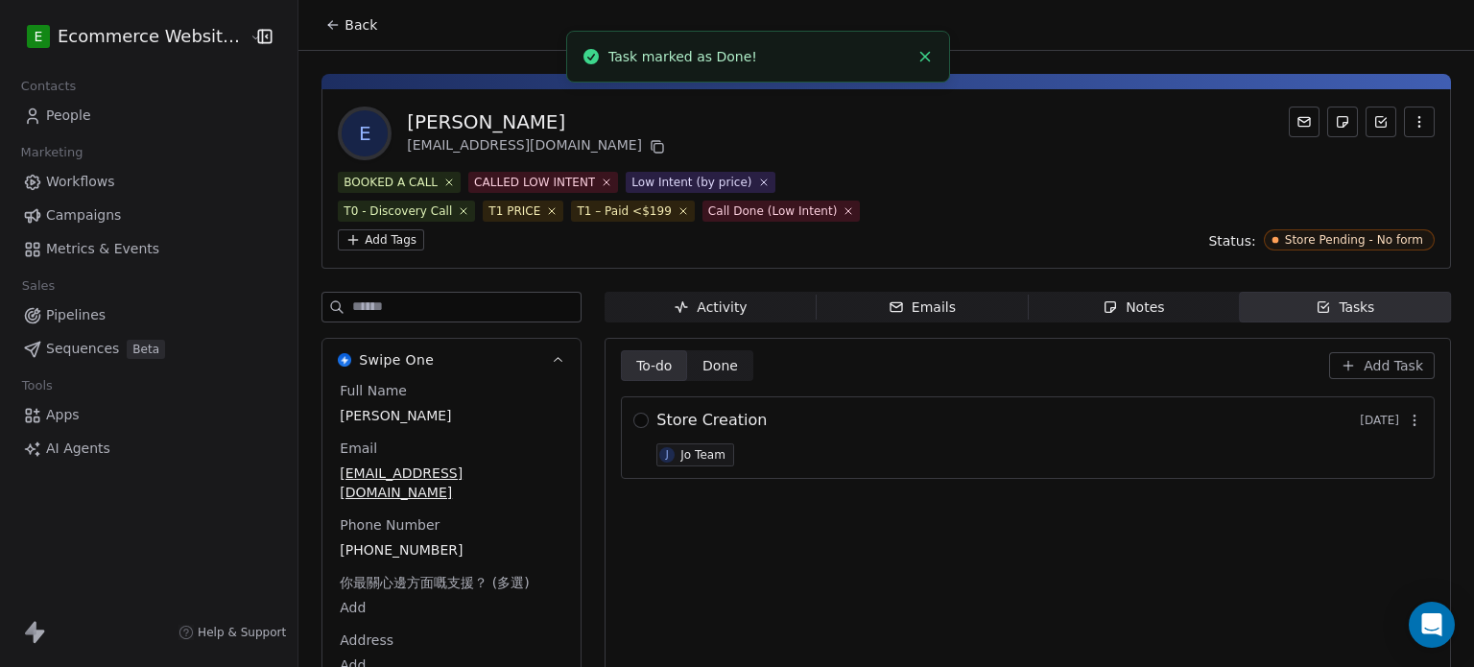
click at [325, 23] on icon at bounding box center [332, 24] width 15 height 15
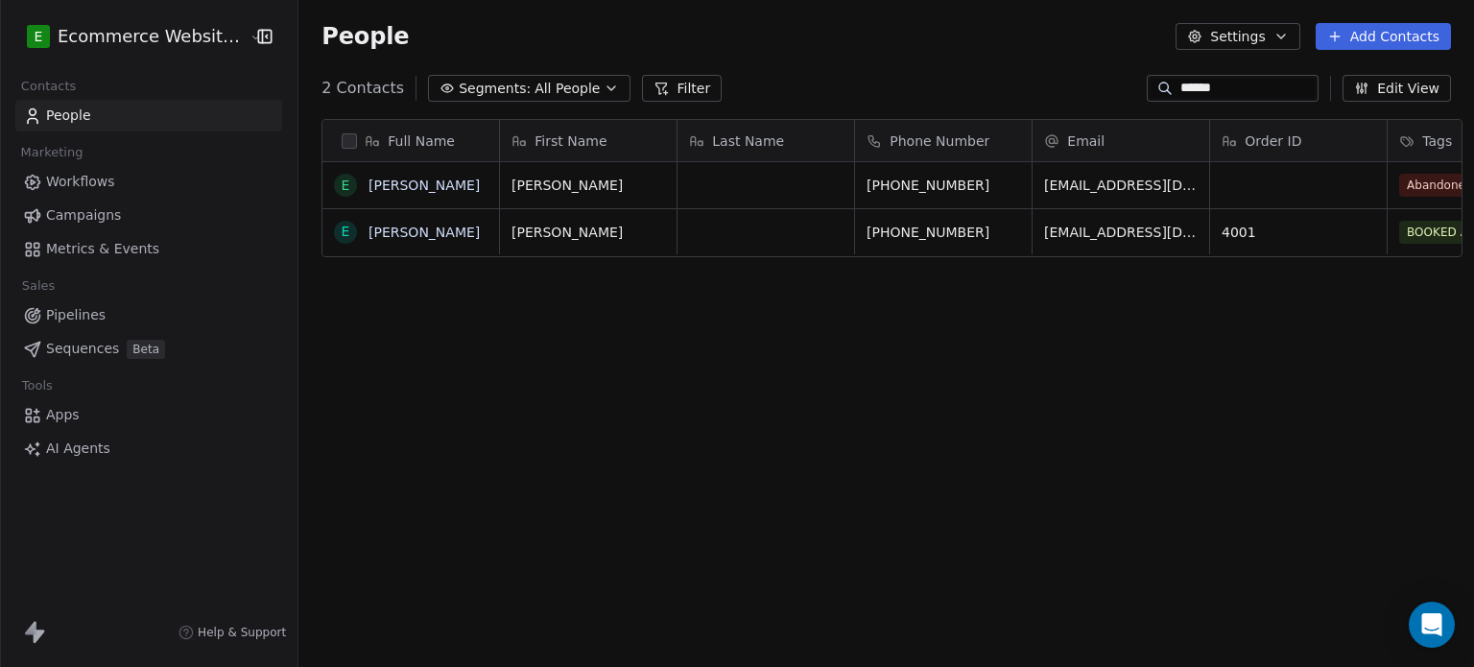
scroll to position [572, 1172]
click at [459, 96] on span "Segments:" at bounding box center [495, 89] width 72 height 20
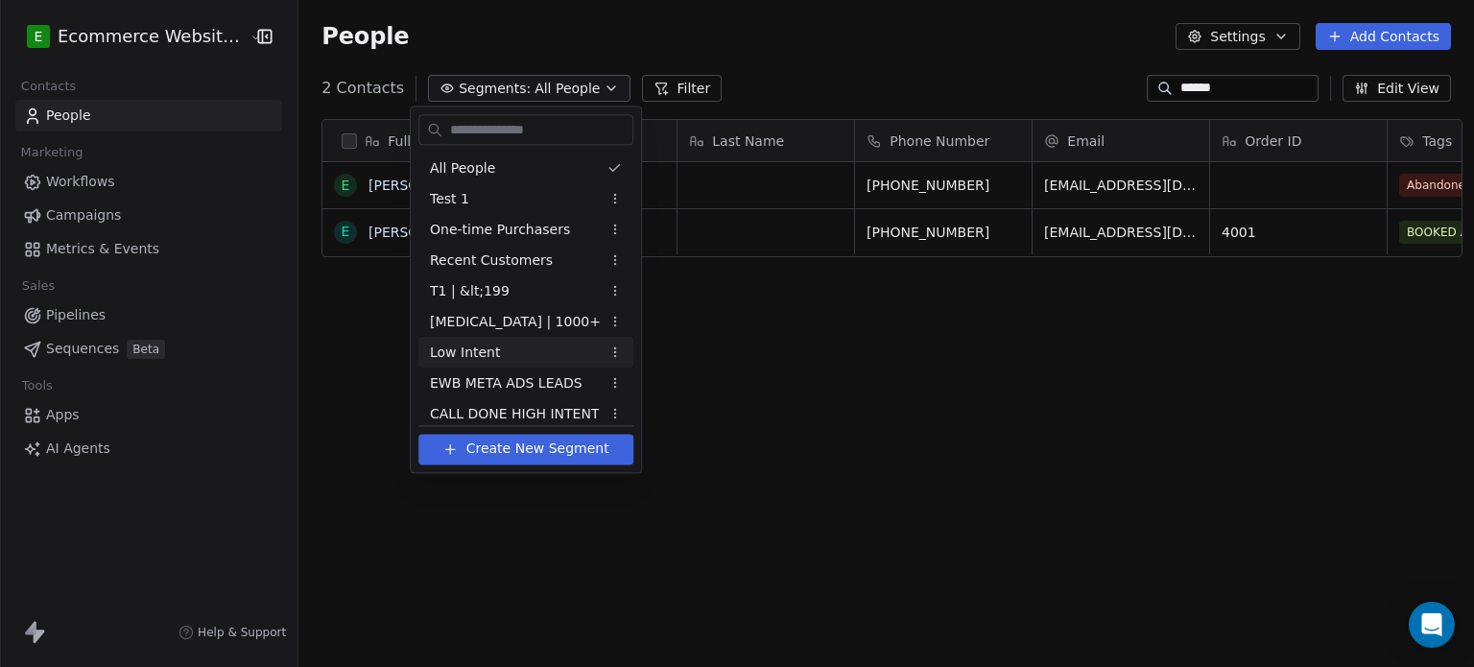
click at [503, 367] on div "Low Intent" at bounding box center [525, 352] width 215 height 31
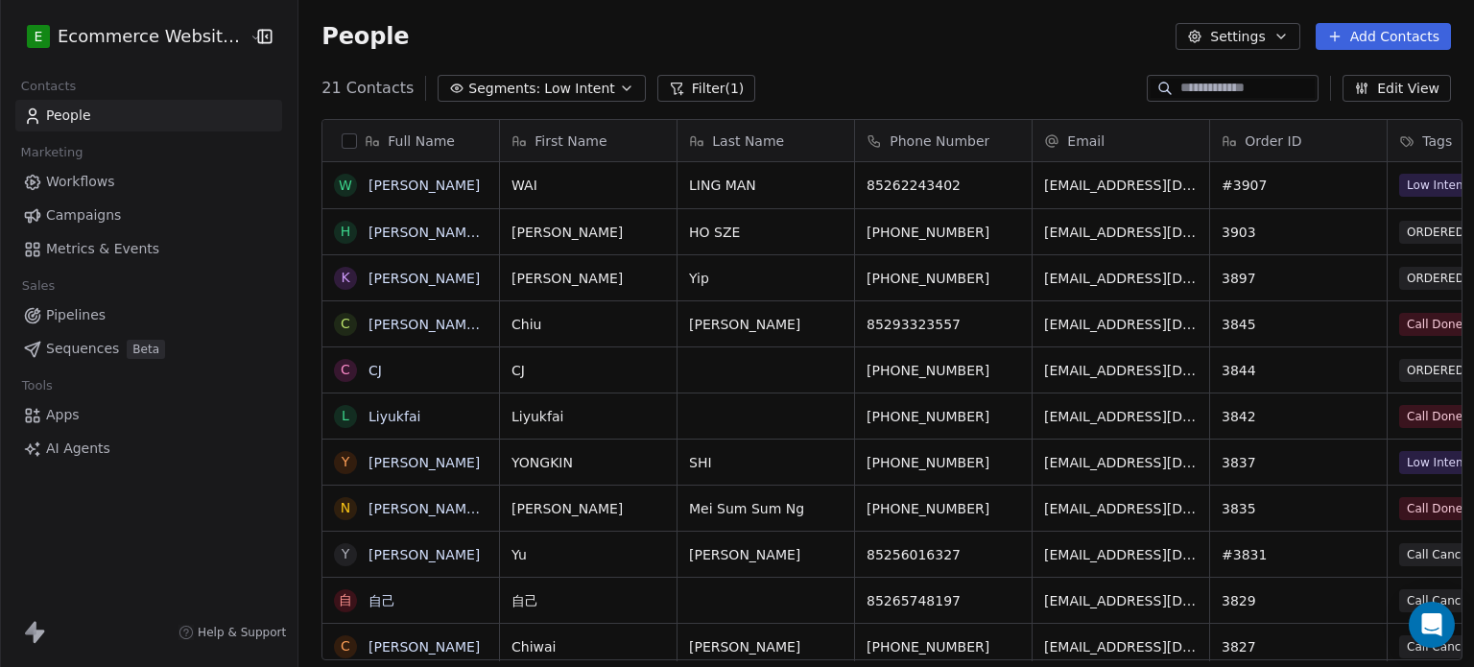
click at [484, 86] on span "Segments:" at bounding box center [504, 89] width 72 height 20
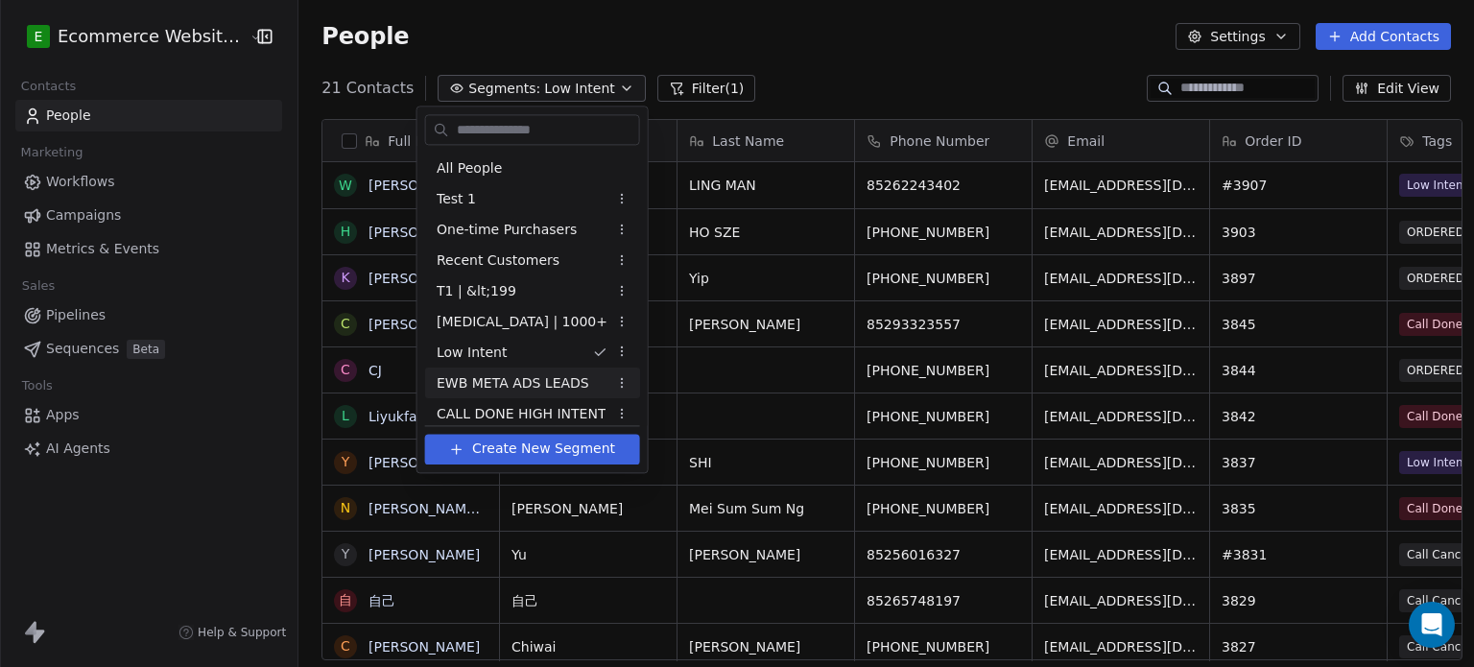
click at [510, 383] on span "EWB META ADS LEADS" at bounding box center [513, 383] width 153 height 20
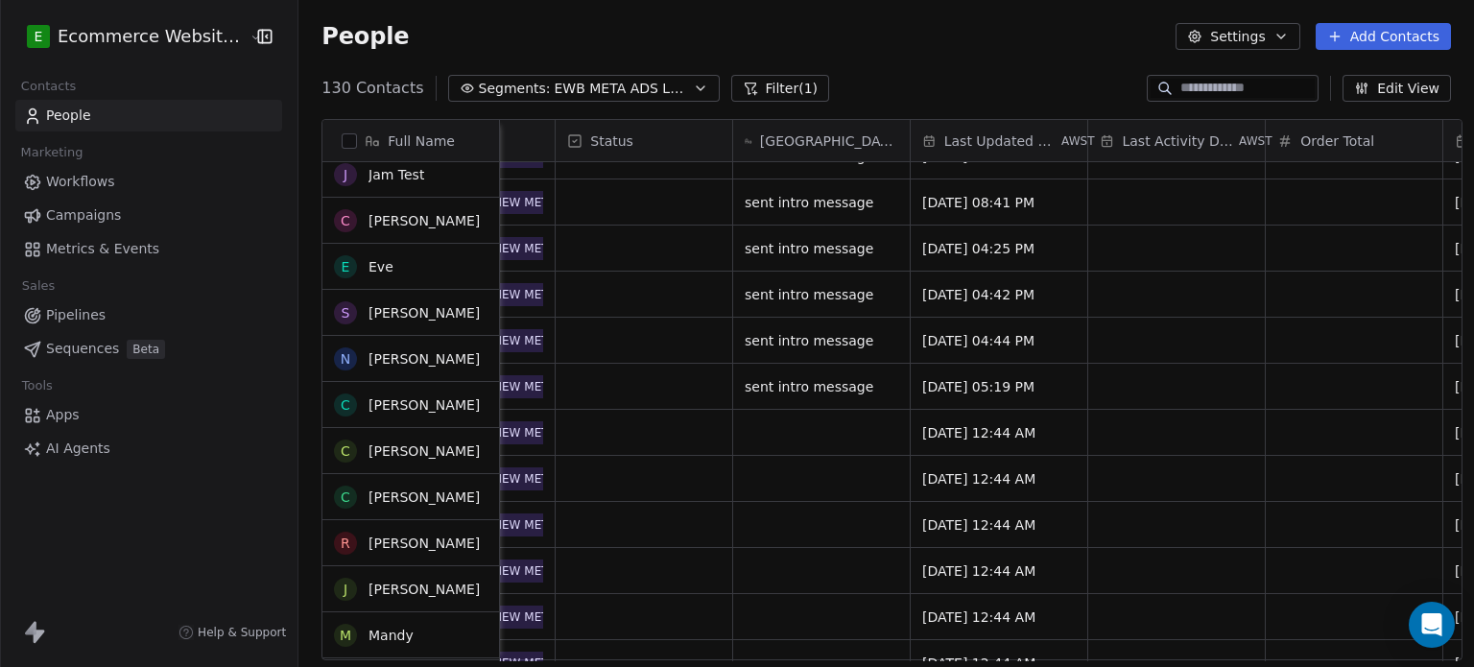
scroll to position [997, 0]
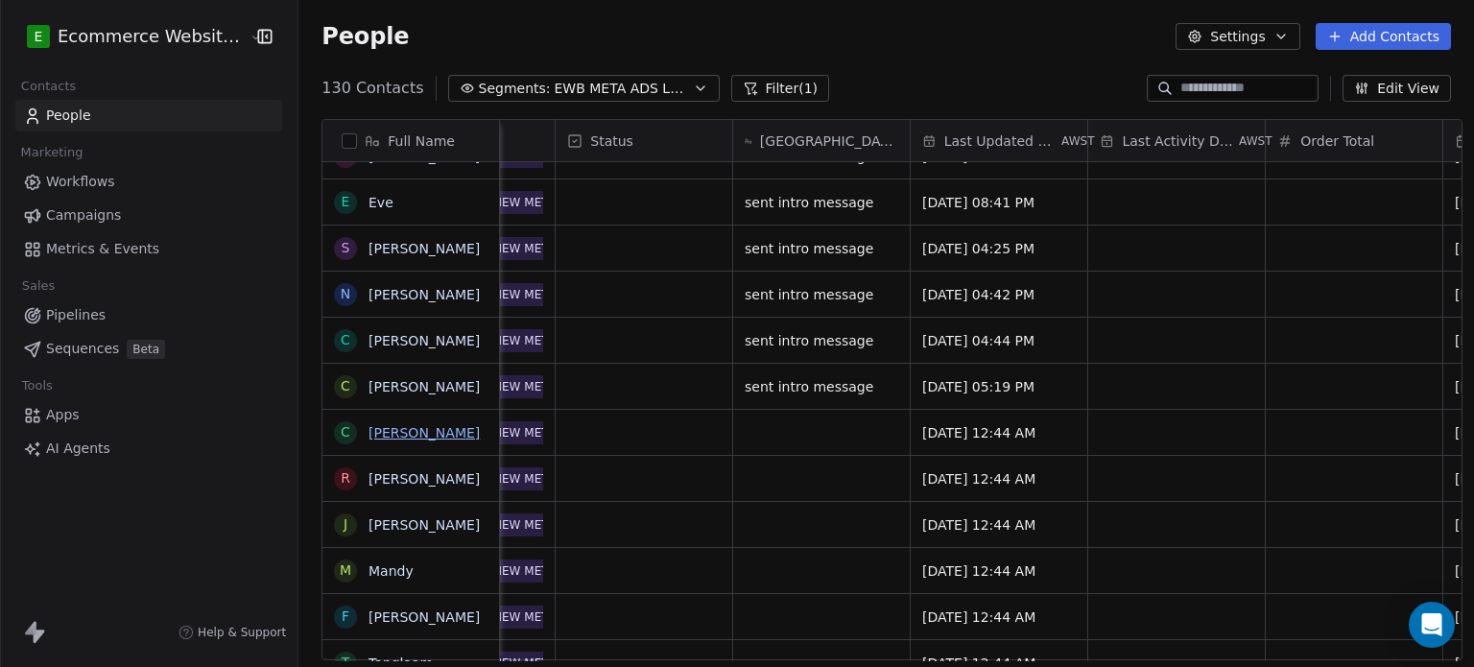
click at [419, 426] on link "[PERSON_NAME]" at bounding box center [424, 432] width 111 height 15
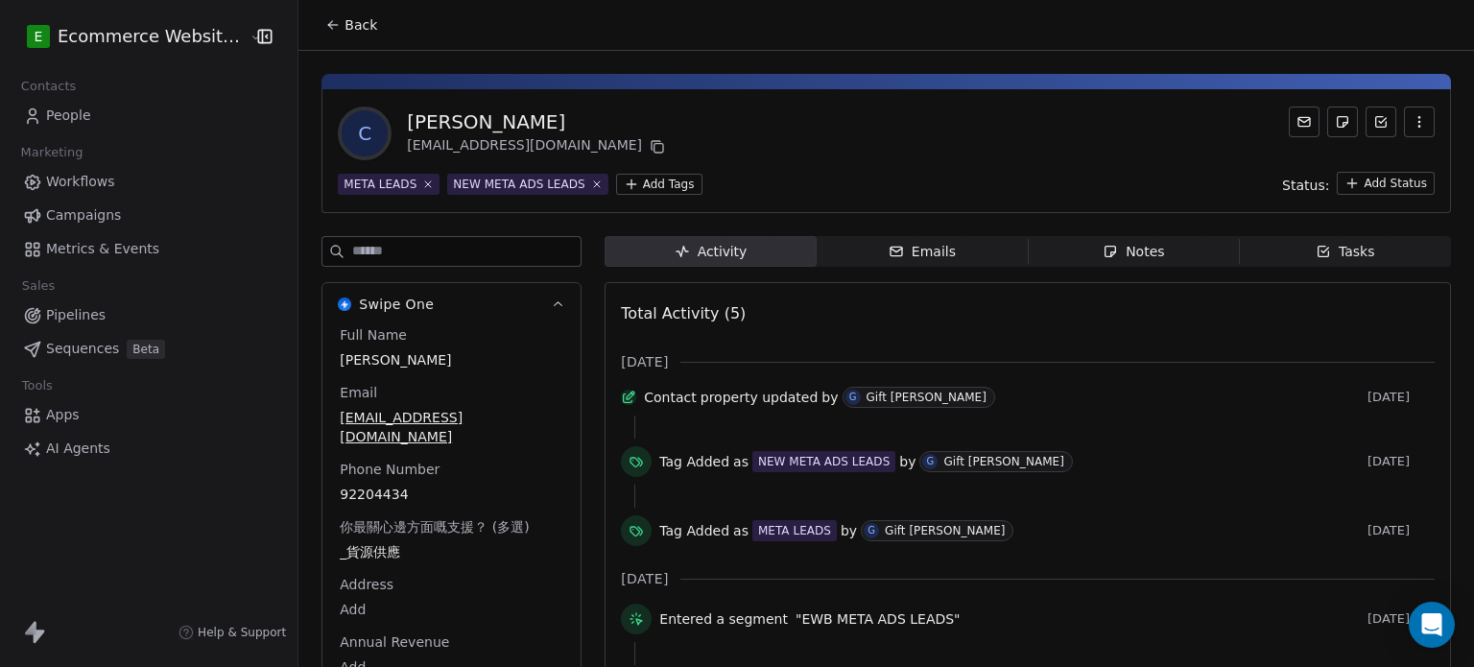
scroll to position [77, 0]
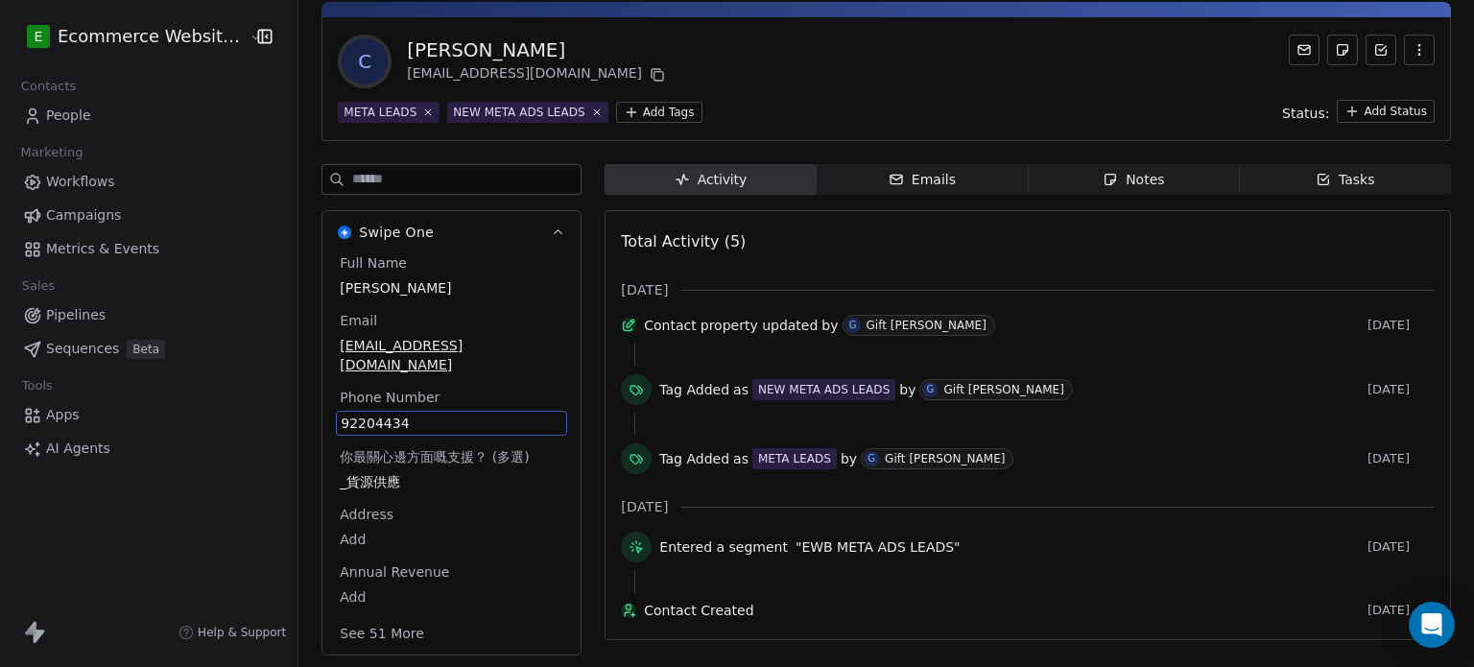
click at [457, 475] on div "Full Name [PERSON_NAME] Email [EMAIL_ADDRESS][DOMAIN_NAME] Phone Number [PHONE_…" at bounding box center [451, 450] width 231 height 394
click at [432, 414] on span "92204434" at bounding box center [452, 423] width 222 height 19
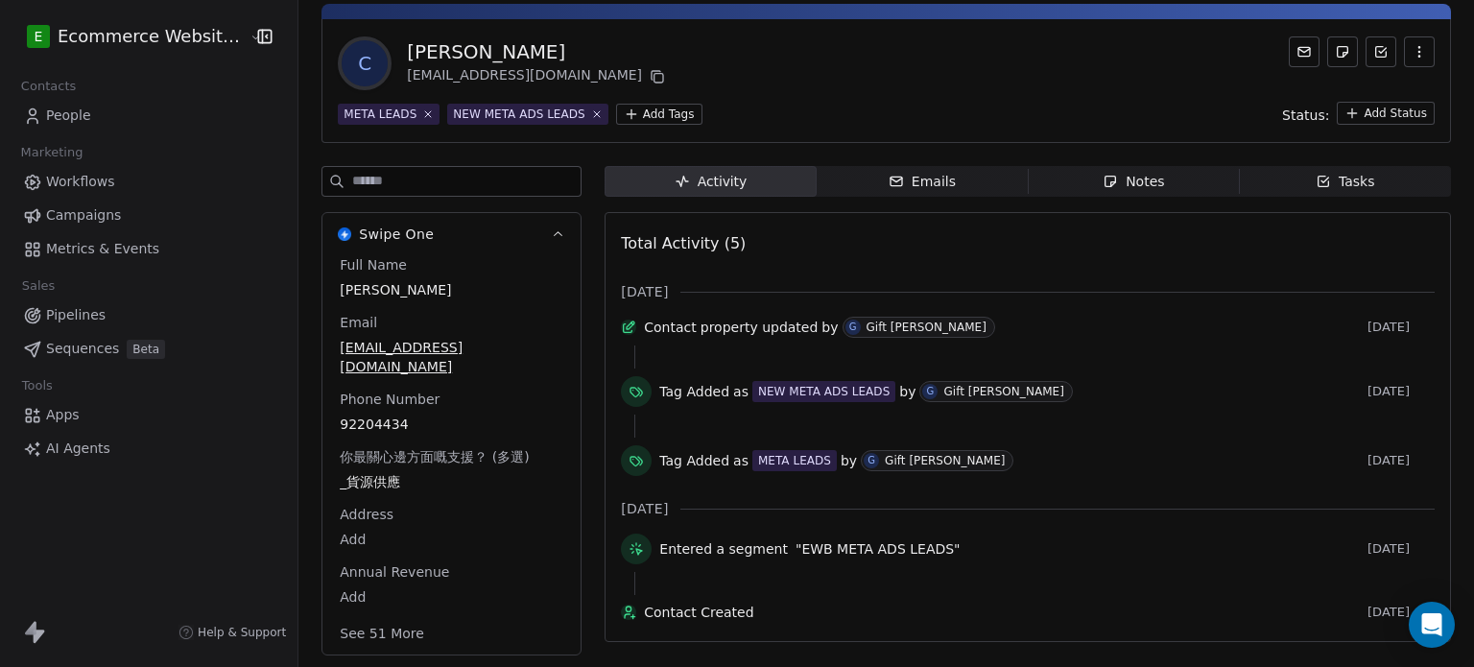
click at [730, 82] on html "E Ecommerce Website Builder Contacts People Marketing Workflows Campaigns Metri…" at bounding box center [737, 333] width 1474 height 667
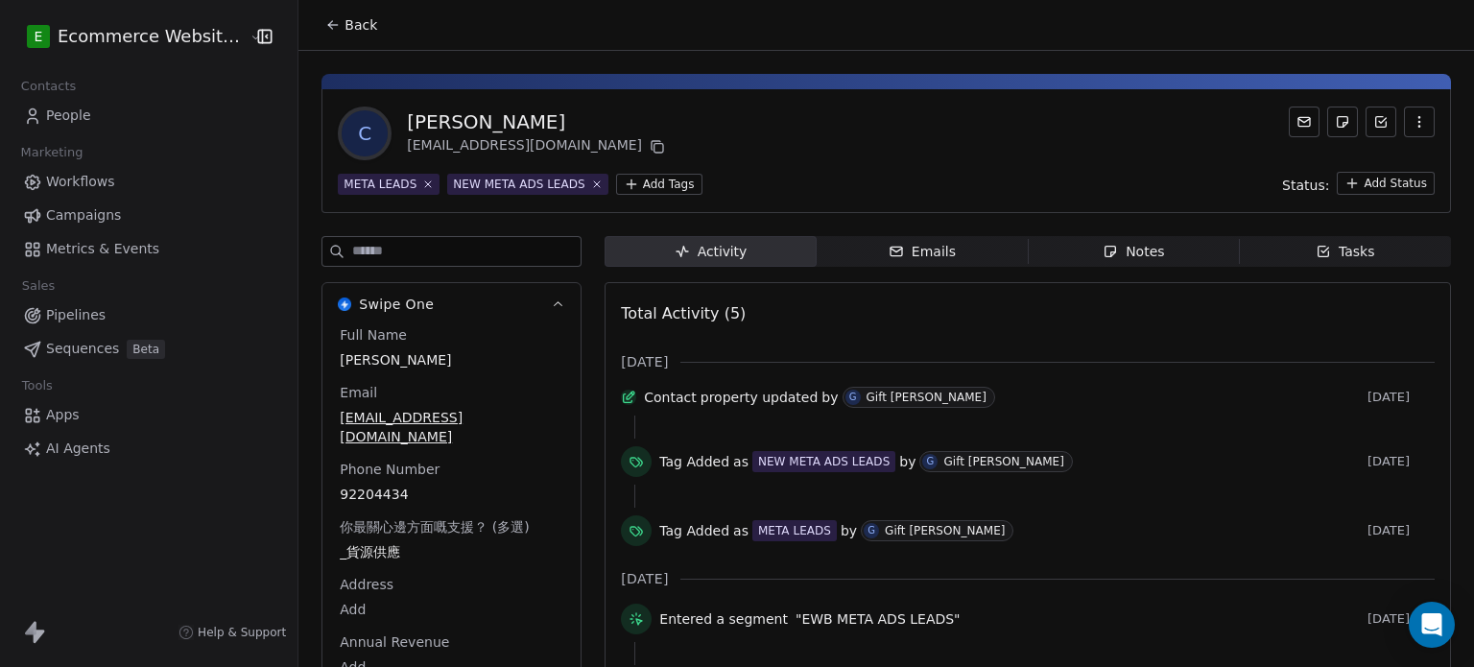
click at [345, 20] on span "Back" at bounding box center [361, 24] width 33 height 19
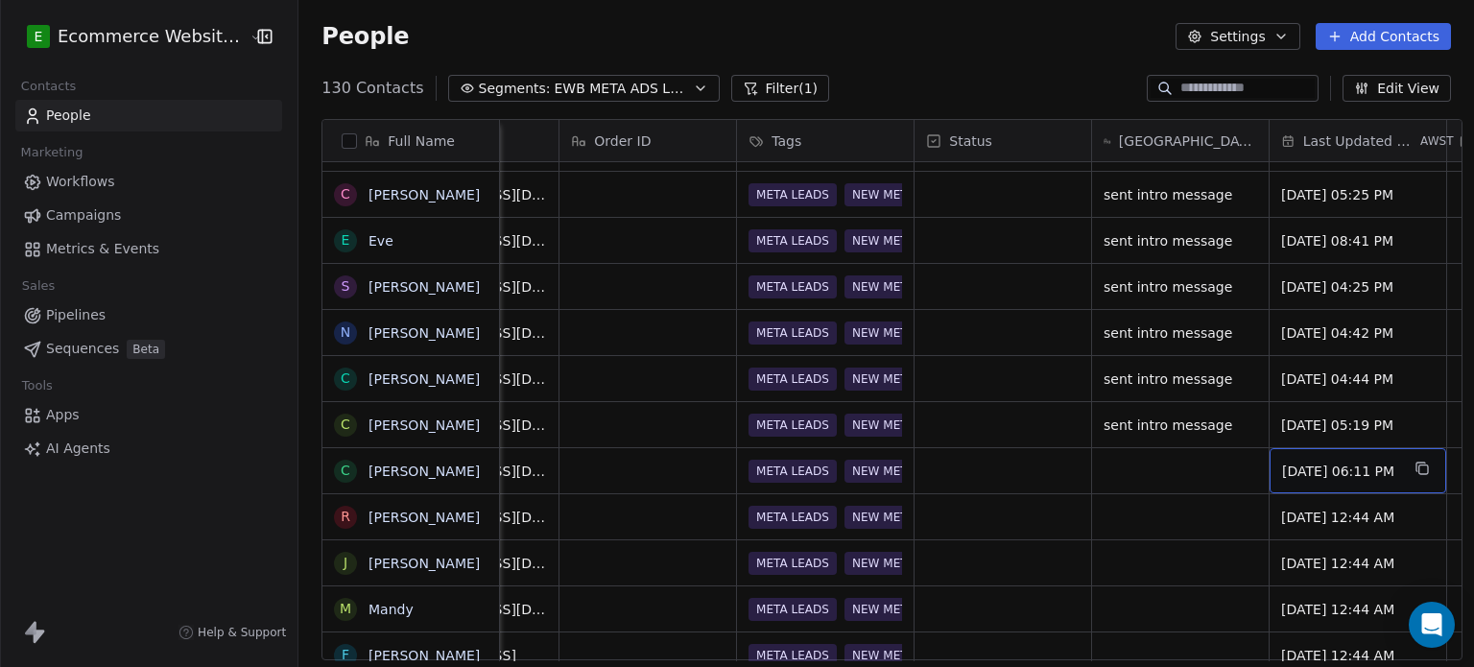
scroll to position [0, 828]
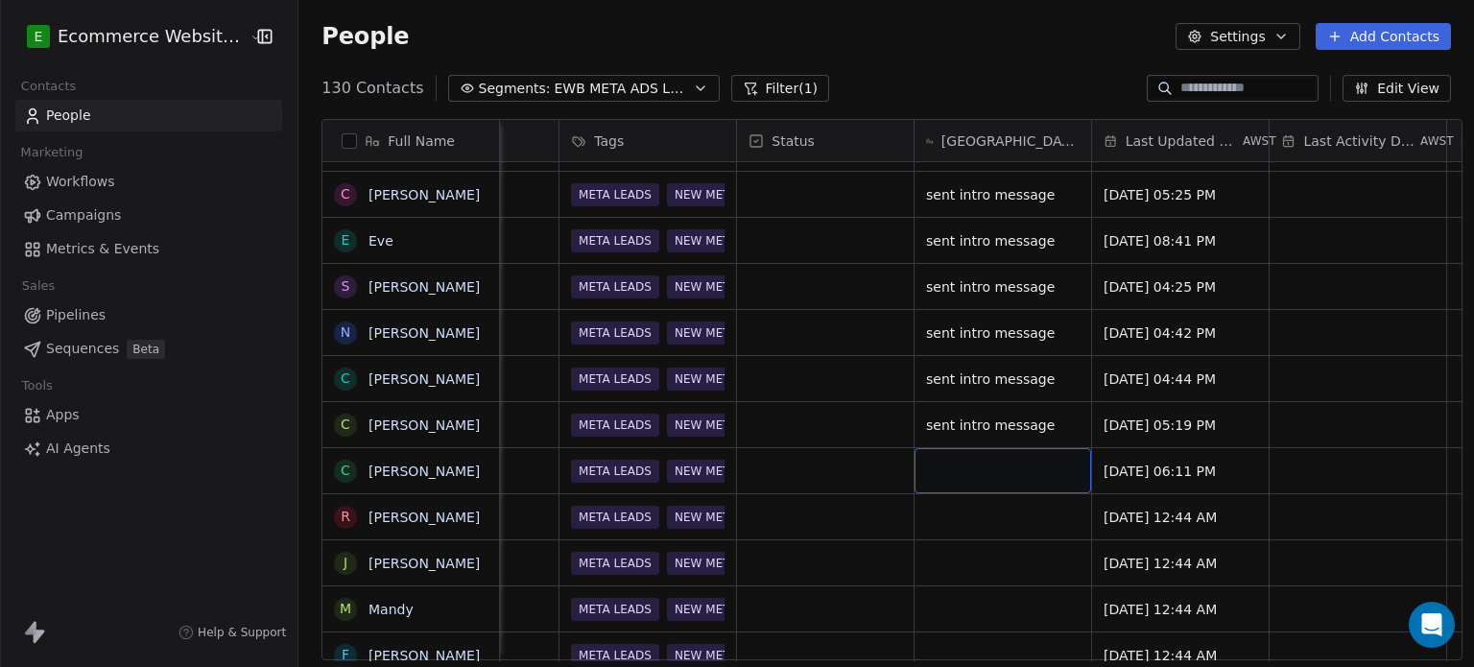
click at [940, 473] on div "grid" at bounding box center [1003, 470] width 177 height 45
type textarea "**********"
